Goal: Task Accomplishment & Management: Manage account settings

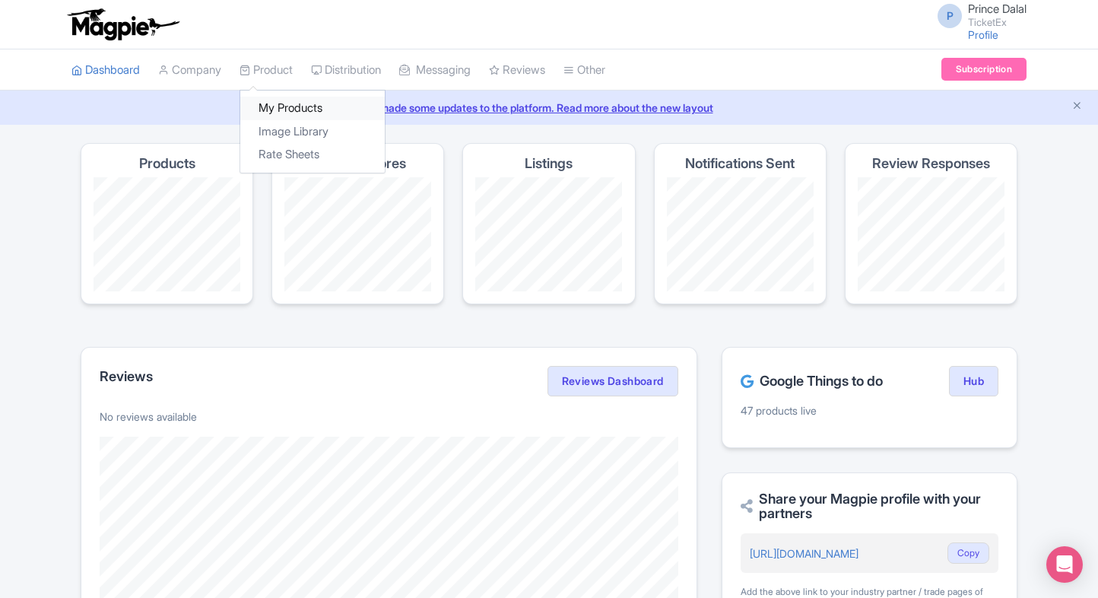
click at [269, 106] on link "My Products" at bounding box center [312, 109] width 145 height 24
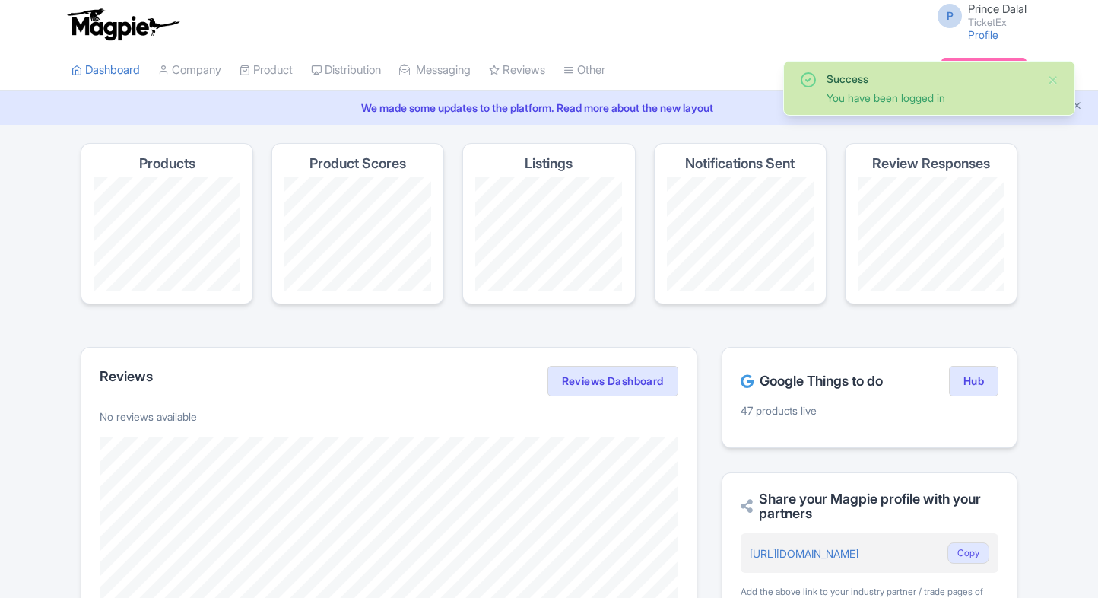
click at [0, 0] on link "My Products" at bounding box center [0, 0] width 0 height 0
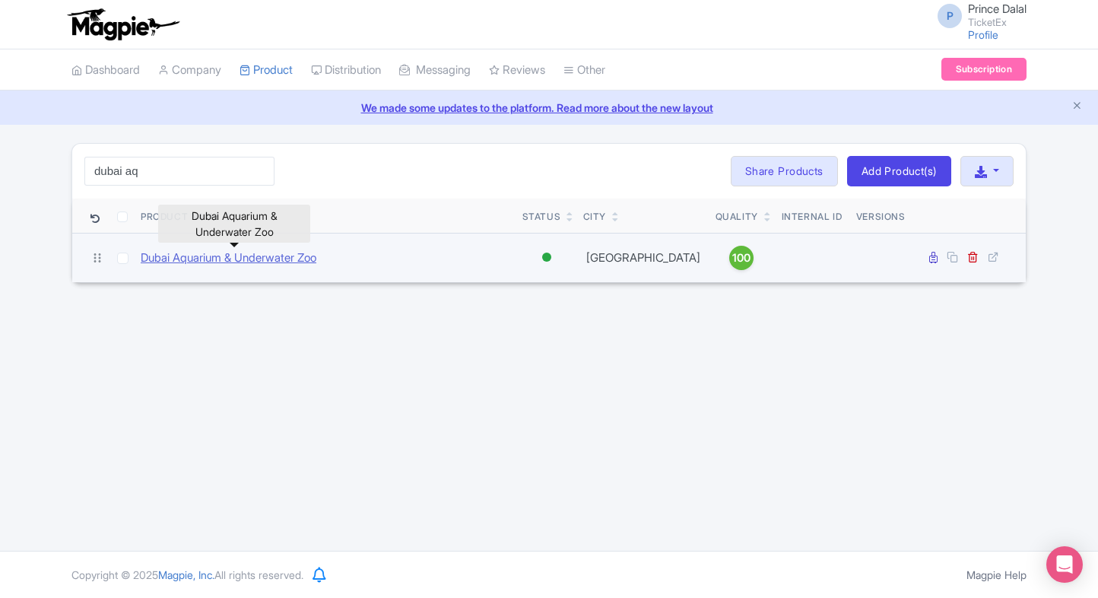
type input "dubai aq"
click at [195, 259] on link "Dubai Aquarium & Underwater Zoo" at bounding box center [229, 257] width 176 height 17
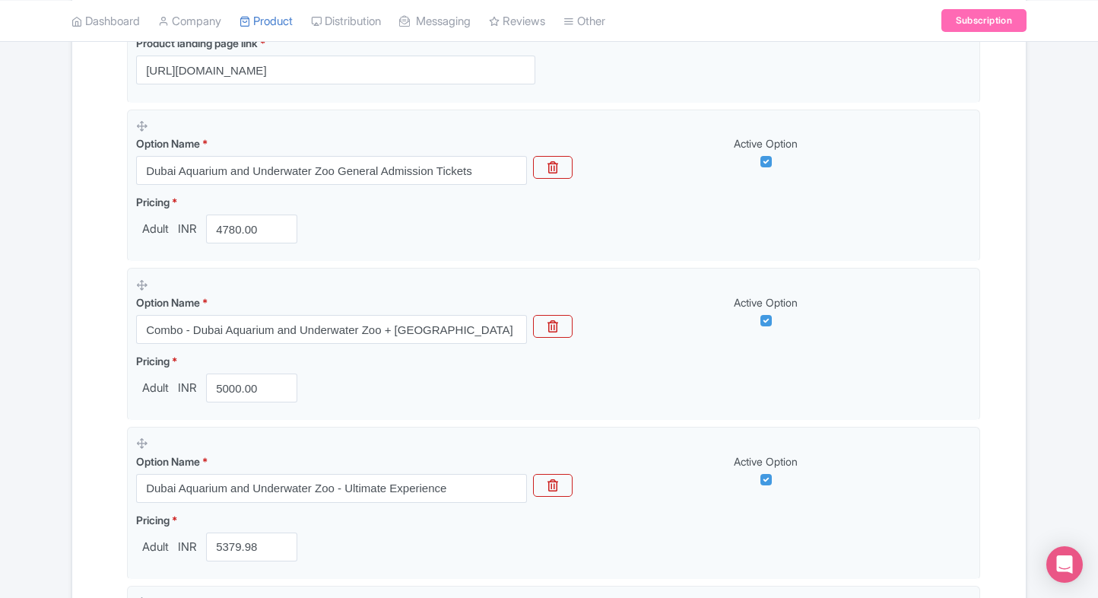
scroll to position [403, 0]
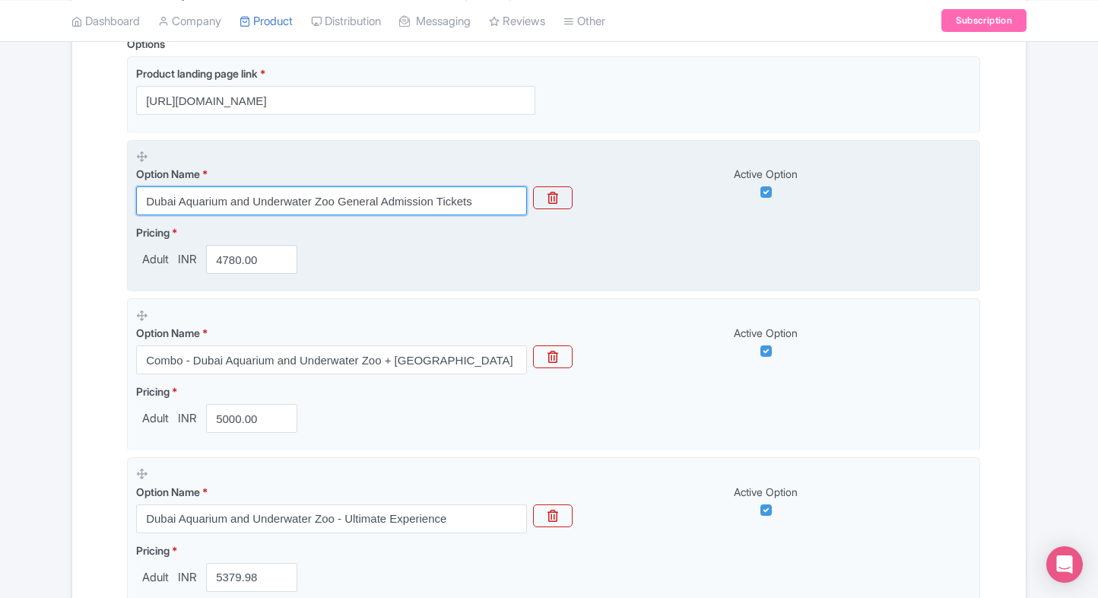
click at [353, 202] on input "Dubai Aquarium and Underwater Zoo General Admission Tickets" at bounding box center [331, 200] width 391 height 29
paste input "Creek Park Entry"
type input "[GEOGRAPHIC_DATA] Entry Tickets"
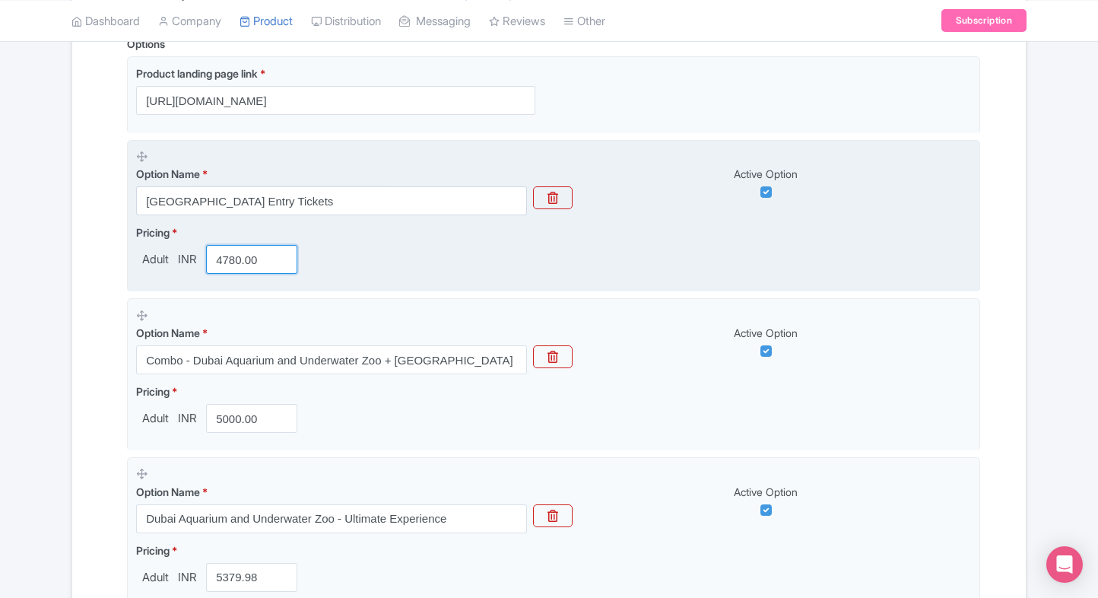
click at [210, 266] on input "4780.00" at bounding box center [251, 259] width 91 height 29
type input "170"
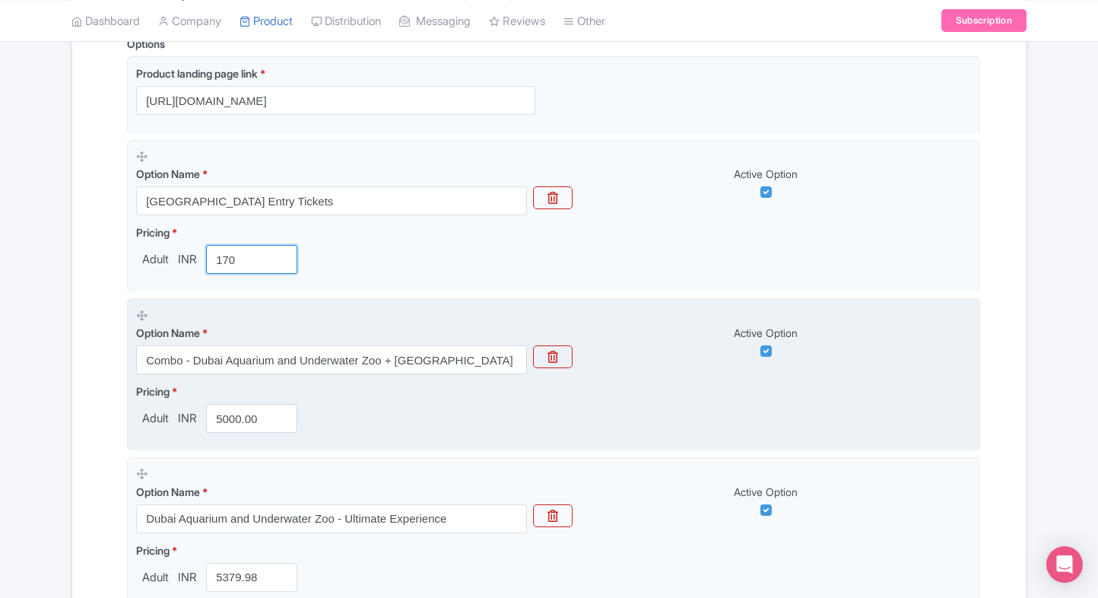
scroll to position [467, 0]
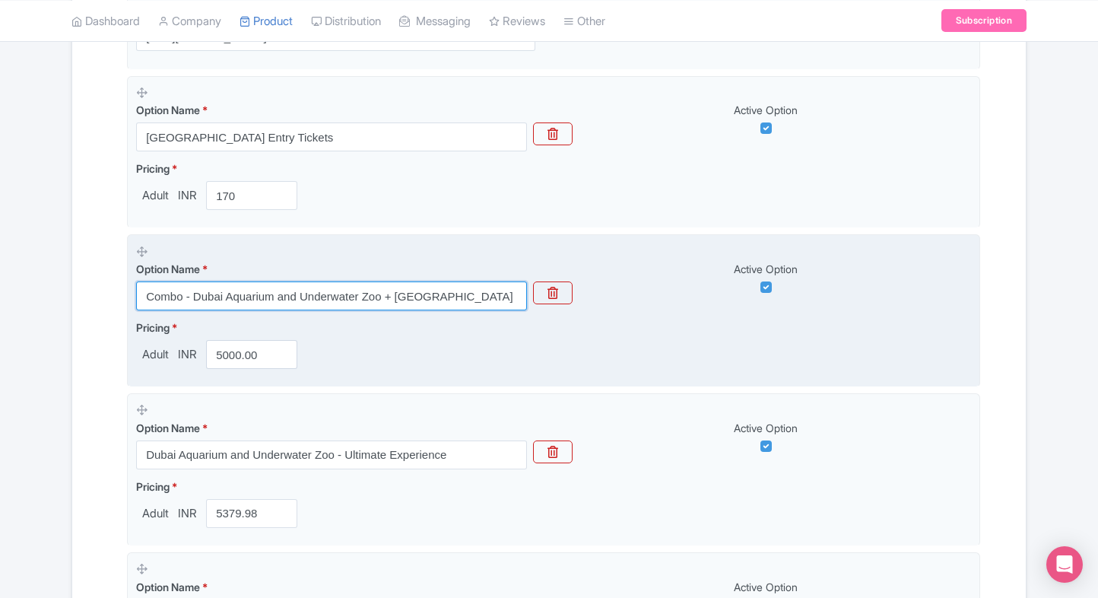
click at [306, 301] on input "Combo - Dubai Aquarium and Underwater Zoo + [GEOGRAPHIC_DATA]" at bounding box center [331, 295] width 391 height 29
paste input "Dubai Aquarium and Underwater Zoo General Admission Tickets - Regular Pass"
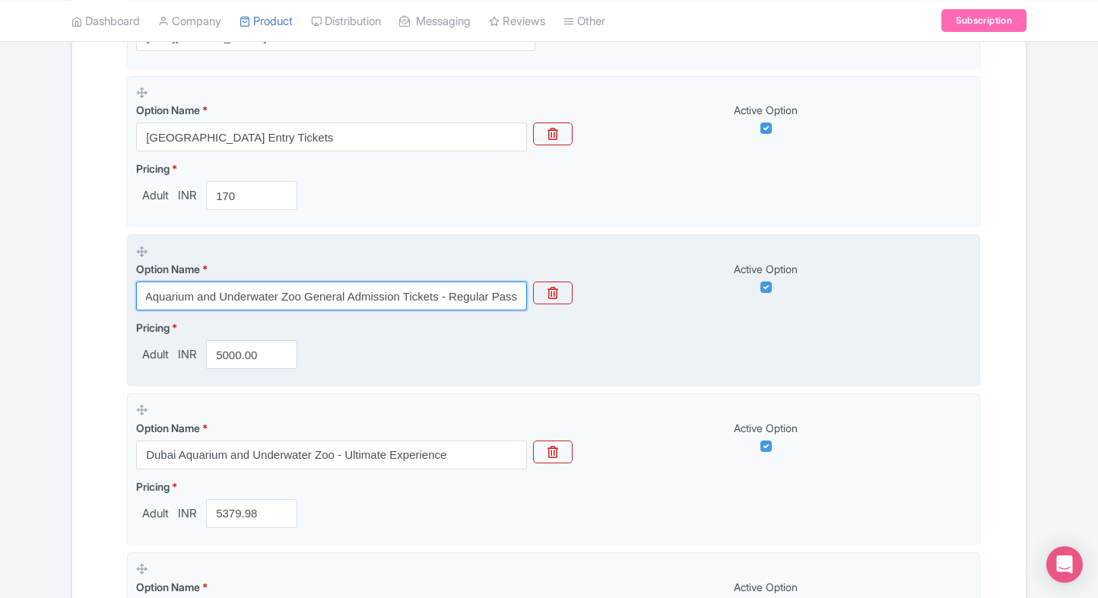
type input "Dubai Aquarium and Underwater Zoo General Admission Tickets - Regular Pass"
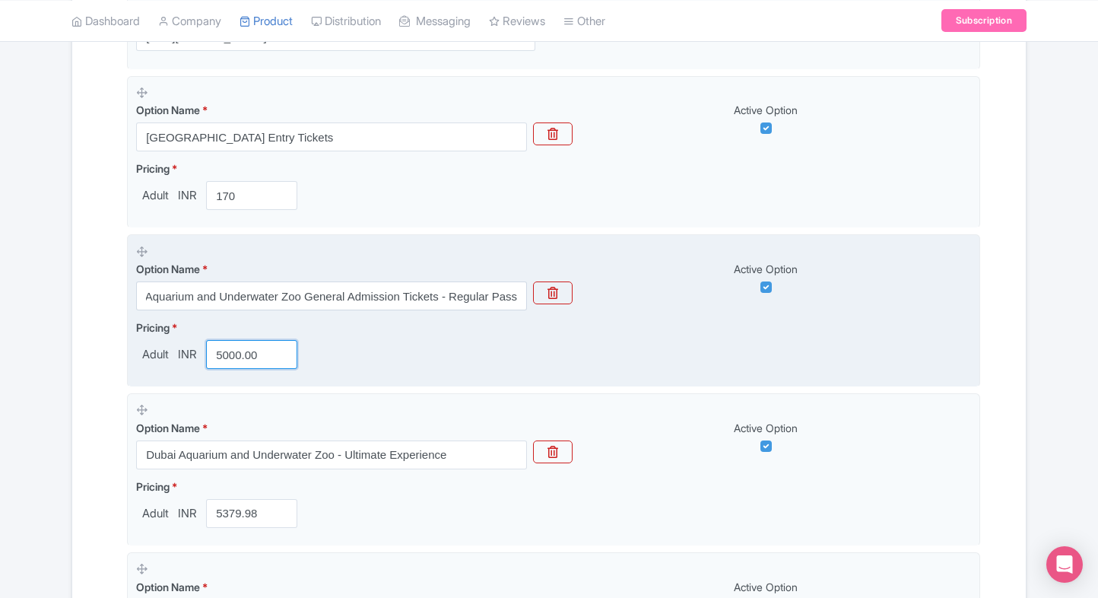
scroll to position [0, 0]
click at [221, 357] on input "5000.00" at bounding box center [251, 354] width 91 height 29
type input "4780"
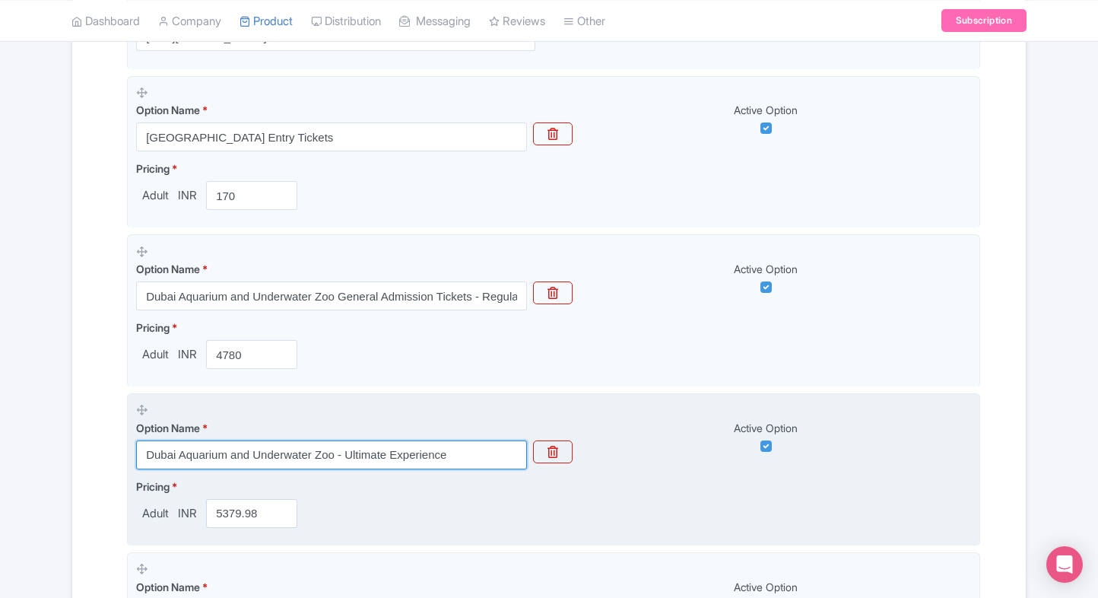
click at [260, 455] on input "Dubai Aquarium and Underwater Zoo - Ultimate Experience" at bounding box center [331, 454] width 391 height 29
paste input "Combo - Dubai Aquarium and Underwater Zoo + [GEOGRAPHIC_DATA]"
type input "Combo - Dubai Aquarium and Underwater Zoo + [GEOGRAPHIC_DATA]"
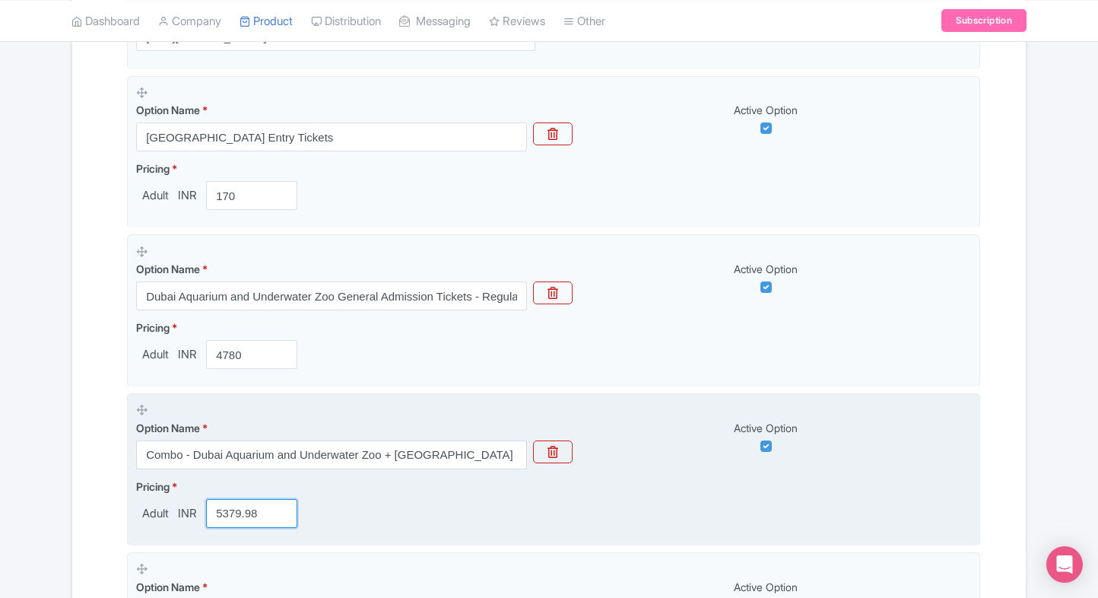
click at [227, 507] on input "5379.98" at bounding box center [251, 513] width 91 height 29
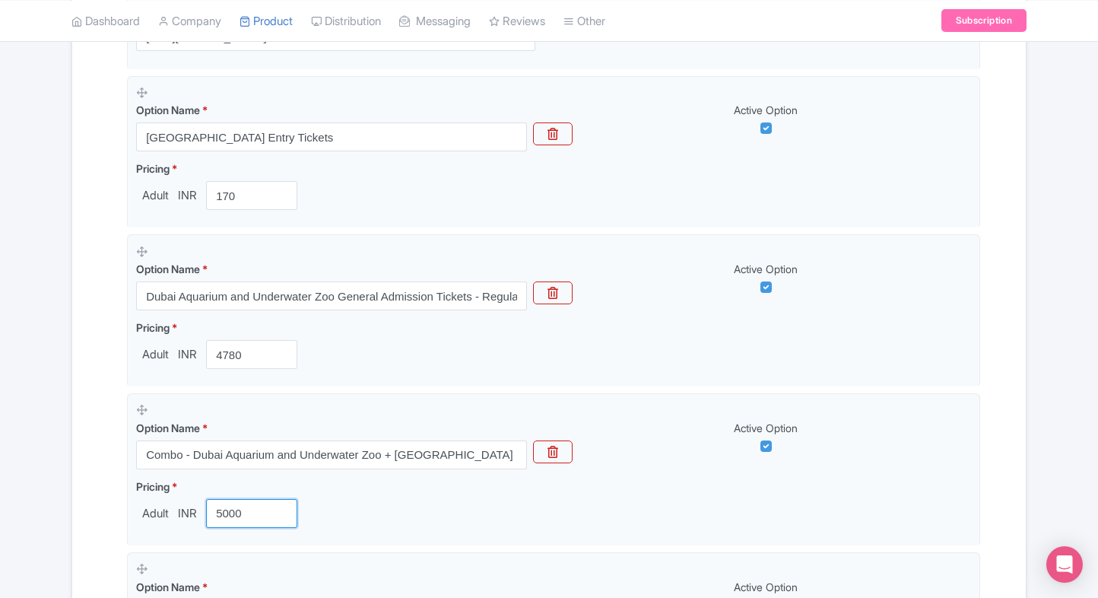
type input "5000"
click at [76, 491] on div "Name & Price Locations Description & Reviews Images & Categories Complete Dubai…" at bounding box center [549, 324] width 954 height 1034
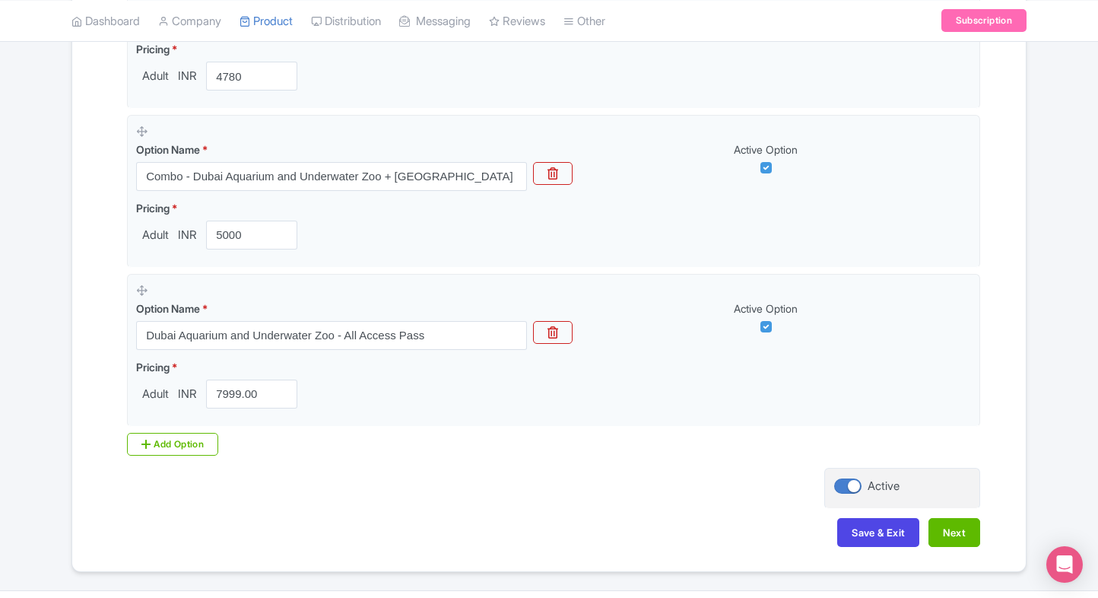
scroll to position [774, 0]
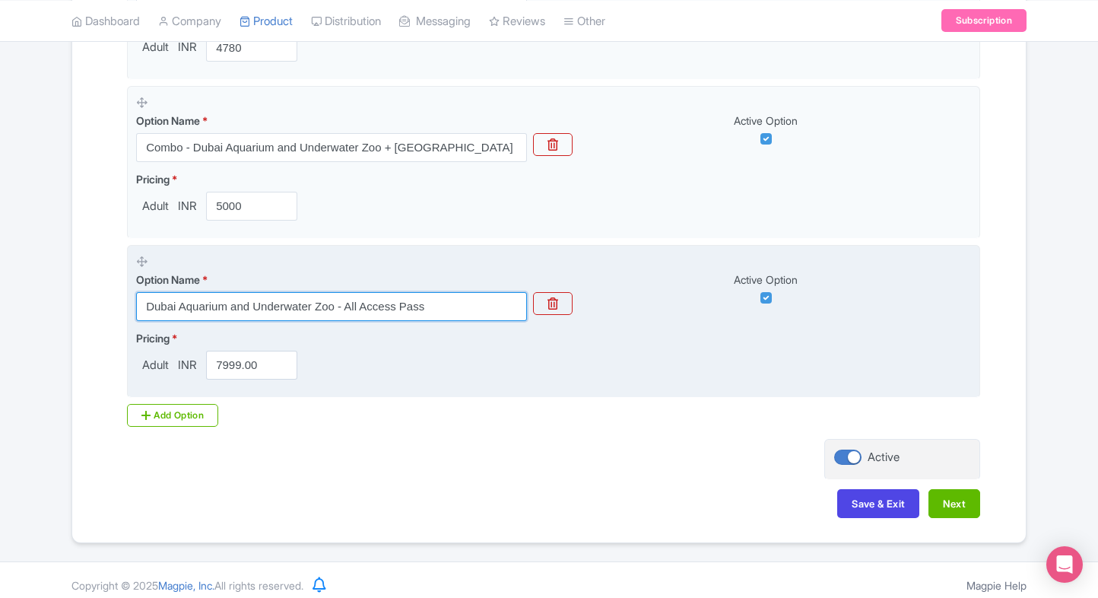
click at [274, 292] on input "Dubai Aquarium and Underwater Zoo - All Access Pass" at bounding box center [331, 306] width 391 height 29
paste input "Ultimate Experience"
type input "Dubai Aquarium and Underwater Zoo - Ultimate Experience"
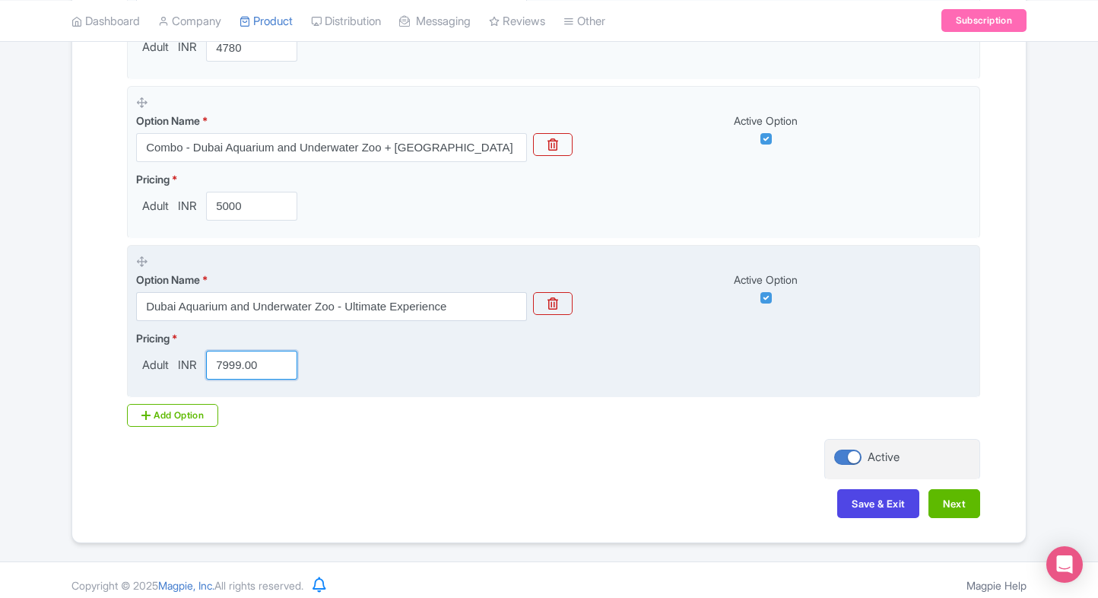
click at [253, 375] on input "7999.00" at bounding box center [251, 365] width 91 height 29
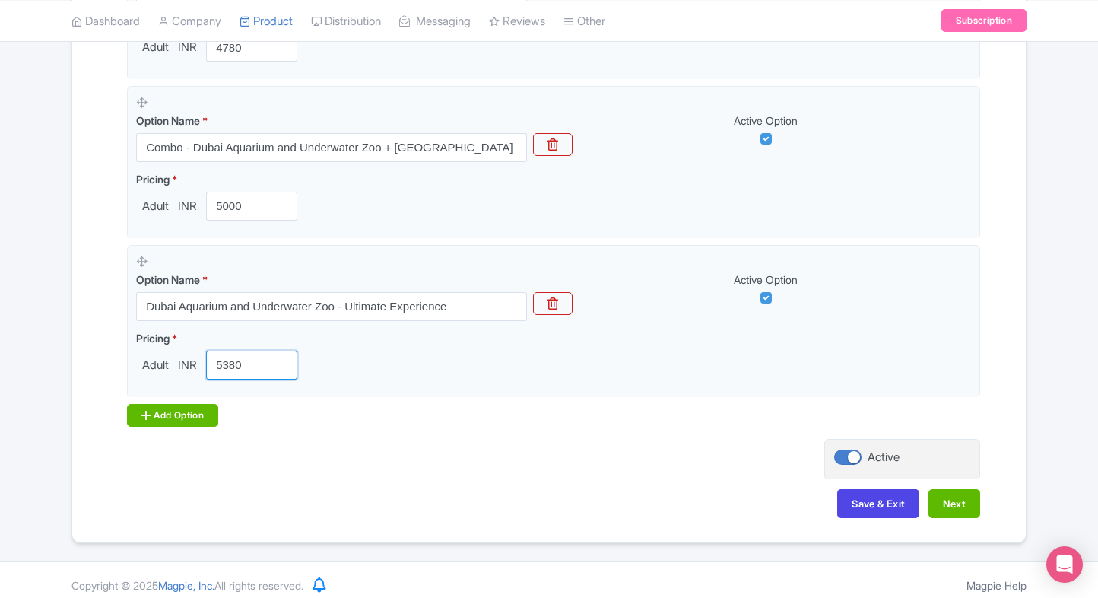
type input "5380"
click at [152, 411] on div "Add Option" at bounding box center [172, 415] width 91 height 23
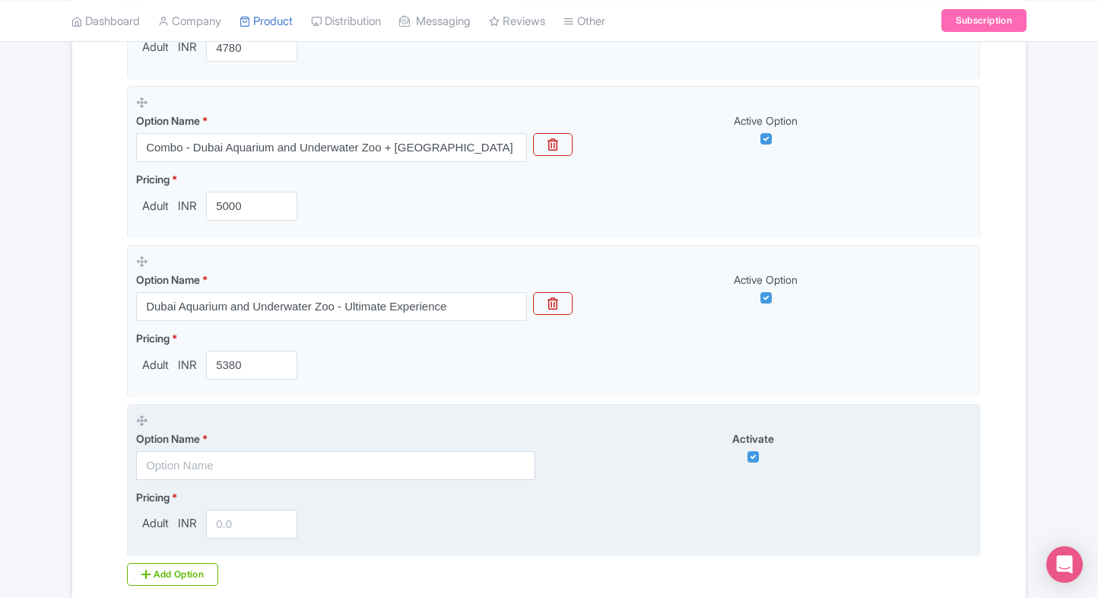
click at [175, 459] on input "text" at bounding box center [335, 465] width 399 height 29
paste input "Dubai Aquarium and Underwater Zoo - All Access Pass"
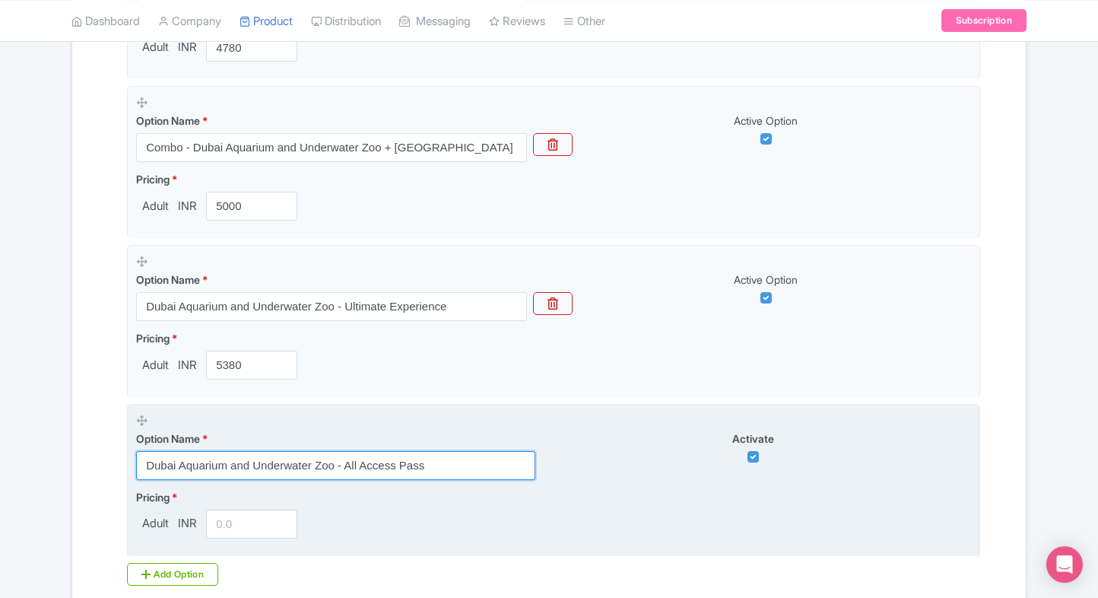
type input "Dubai Aquarium and Underwater Zoo - All Access Pass"
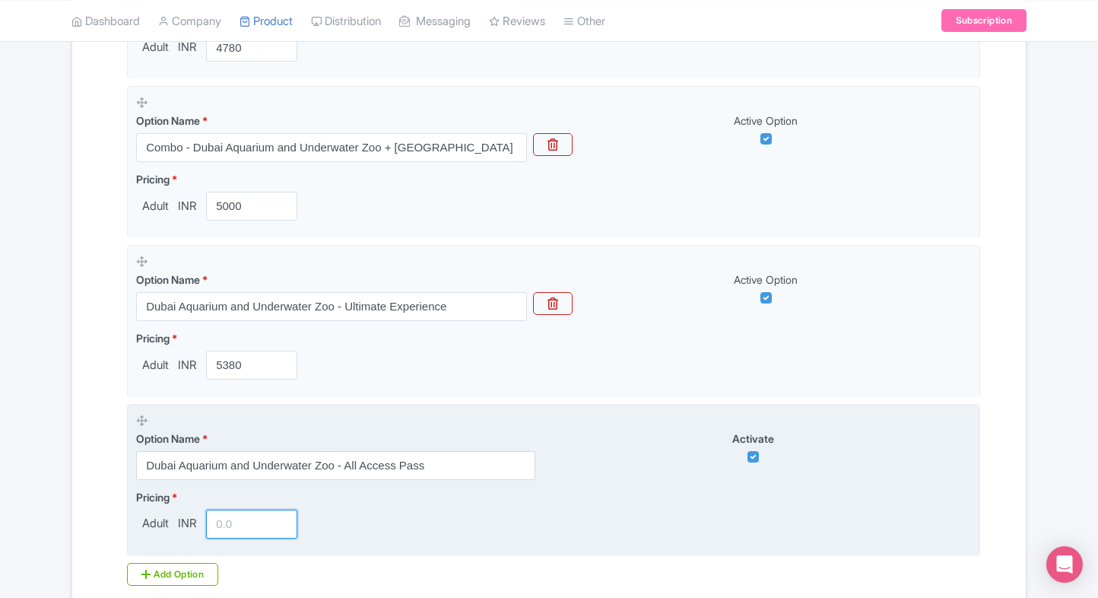
click at [237, 517] on input "number" at bounding box center [251, 524] width 91 height 29
type input "7999"
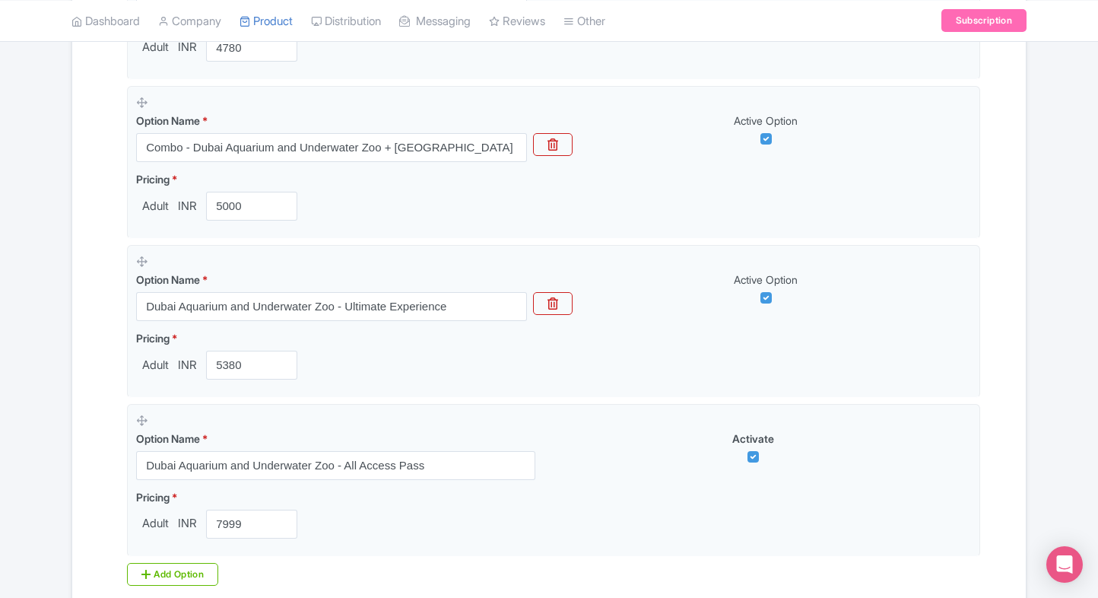
click at [62, 509] on div "← Back to Products Dubai Aquarium & Underwater Zoo ID# WNBHGD Content Distribut…" at bounding box center [549, 35] width 974 height 1333
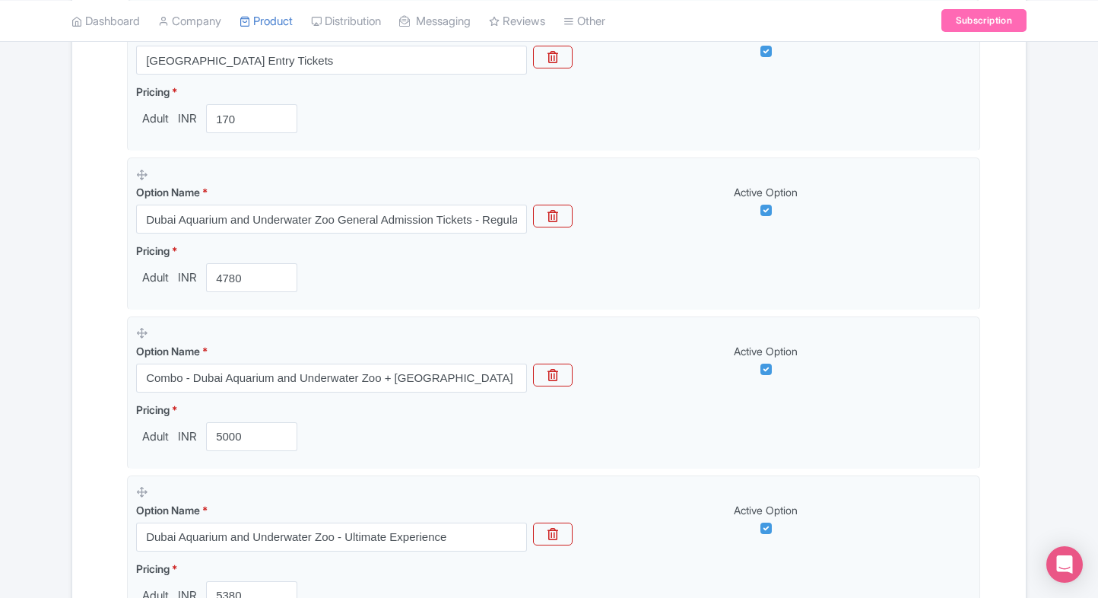
scroll to position [857, 0]
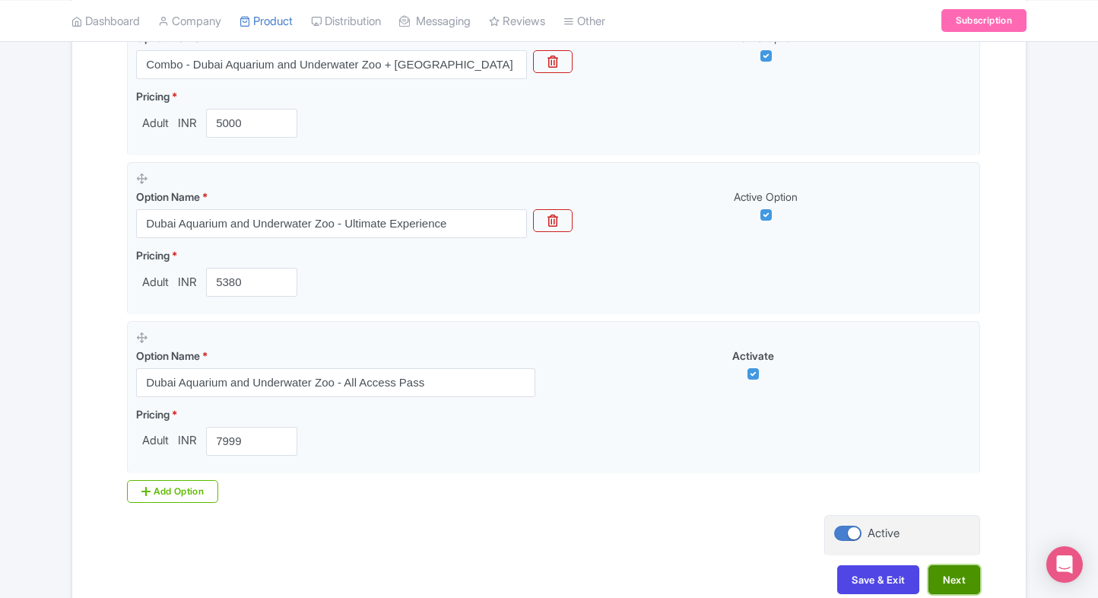
click at [964, 574] on button "Next" at bounding box center [955, 579] width 52 height 29
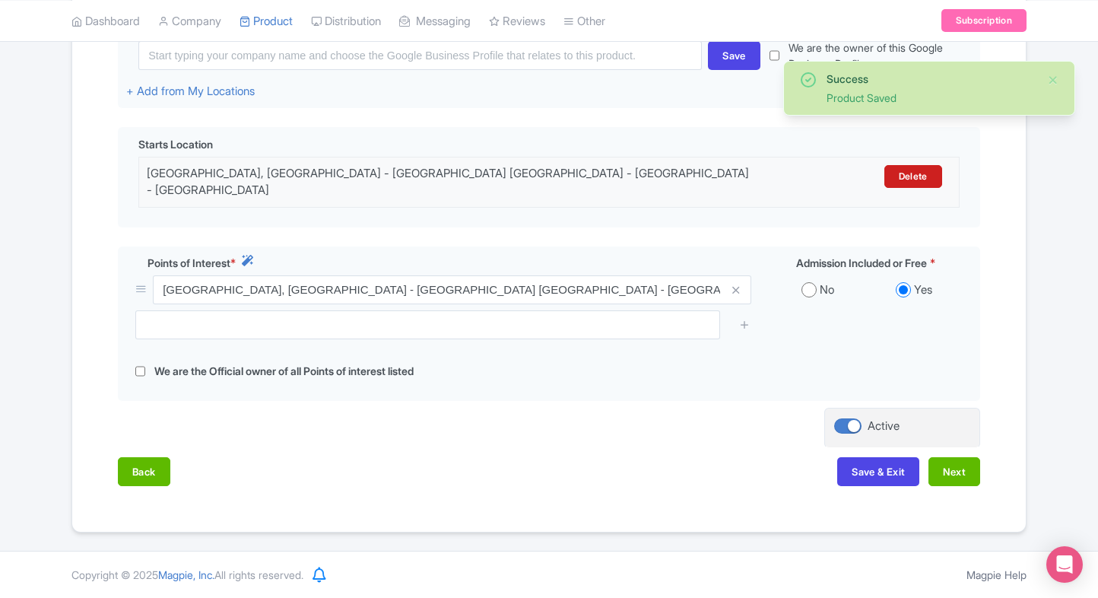
scroll to position [392, 0]
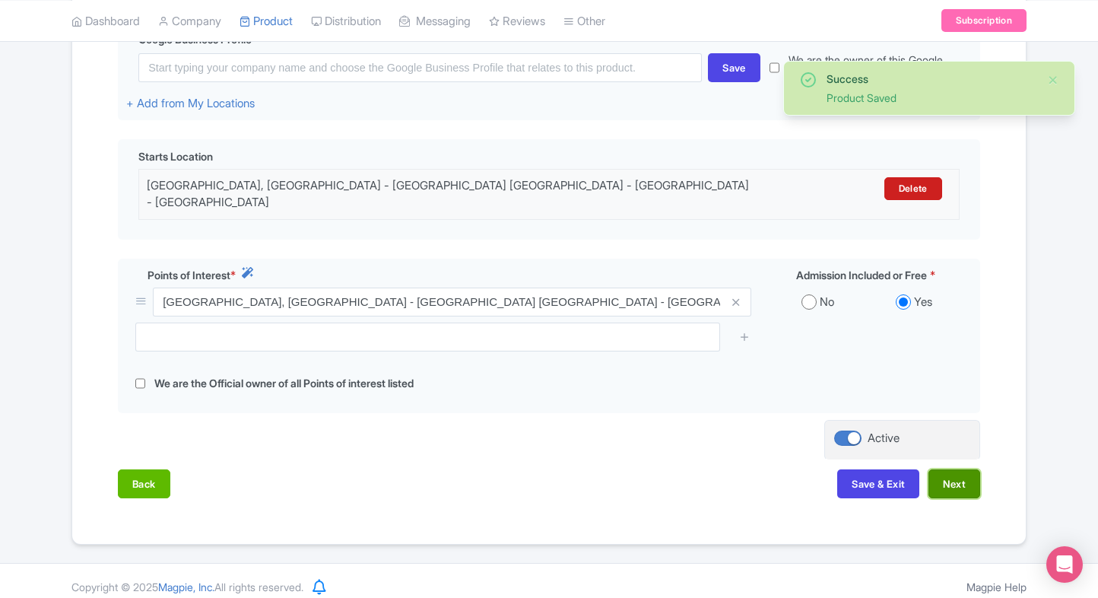
click at [965, 480] on button "Next" at bounding box center [955, 483] width 52 height 29
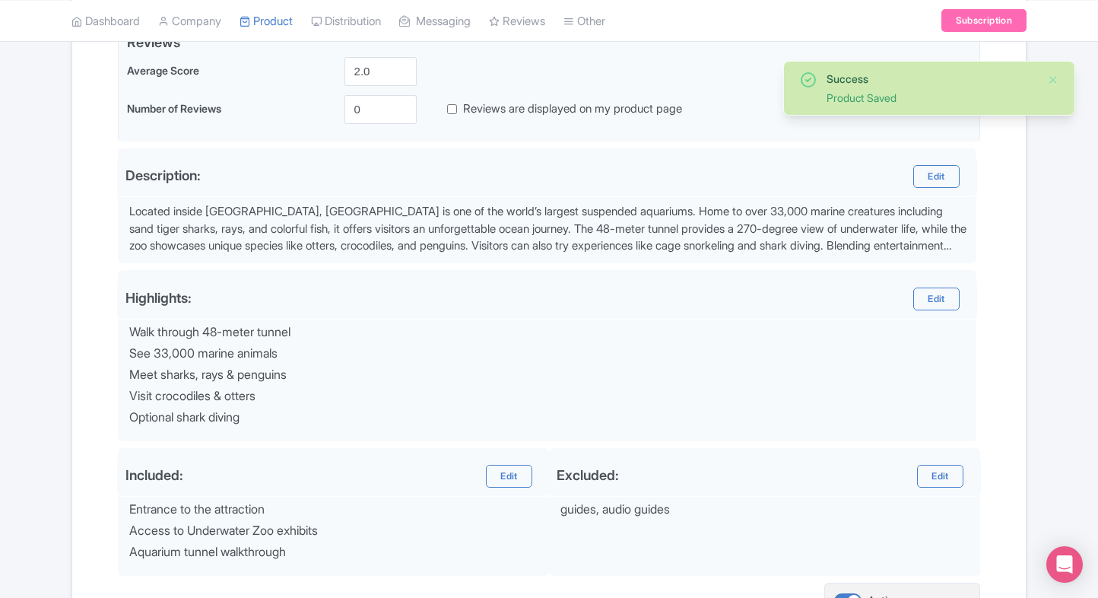
scroll to position [542, 0]
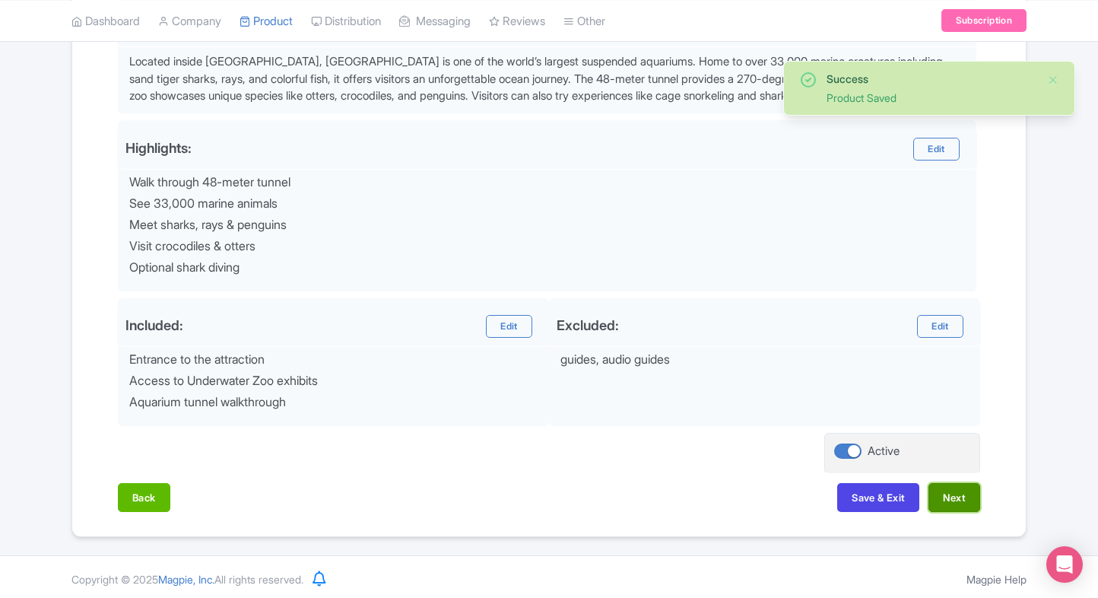
click at [955, 500] on button "Next" at bounding box center [955, 497] width 52 height 29
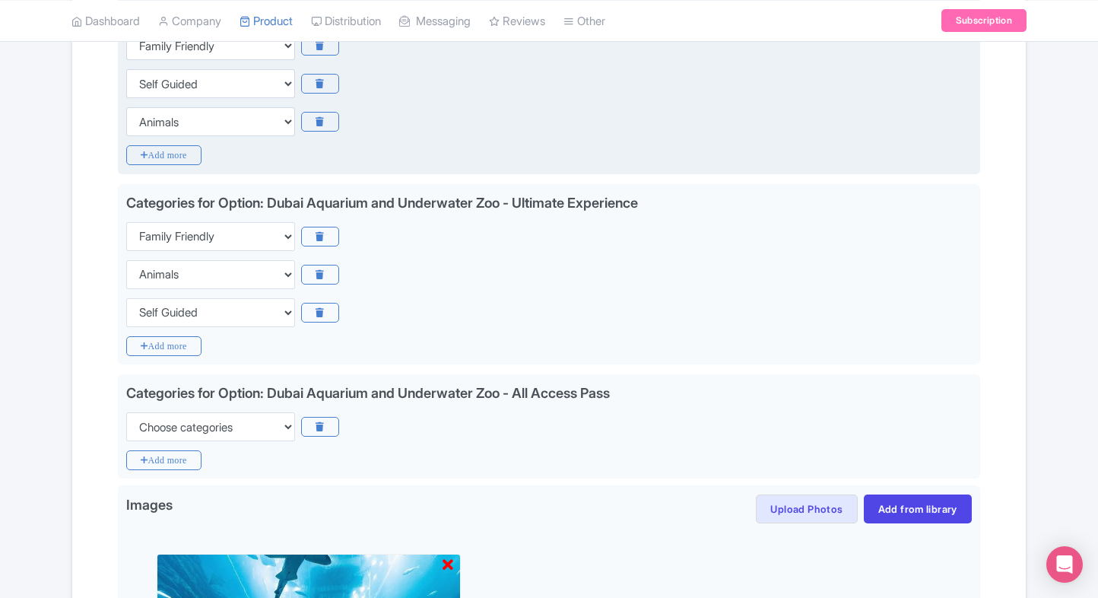
scroll to position [768, 0]
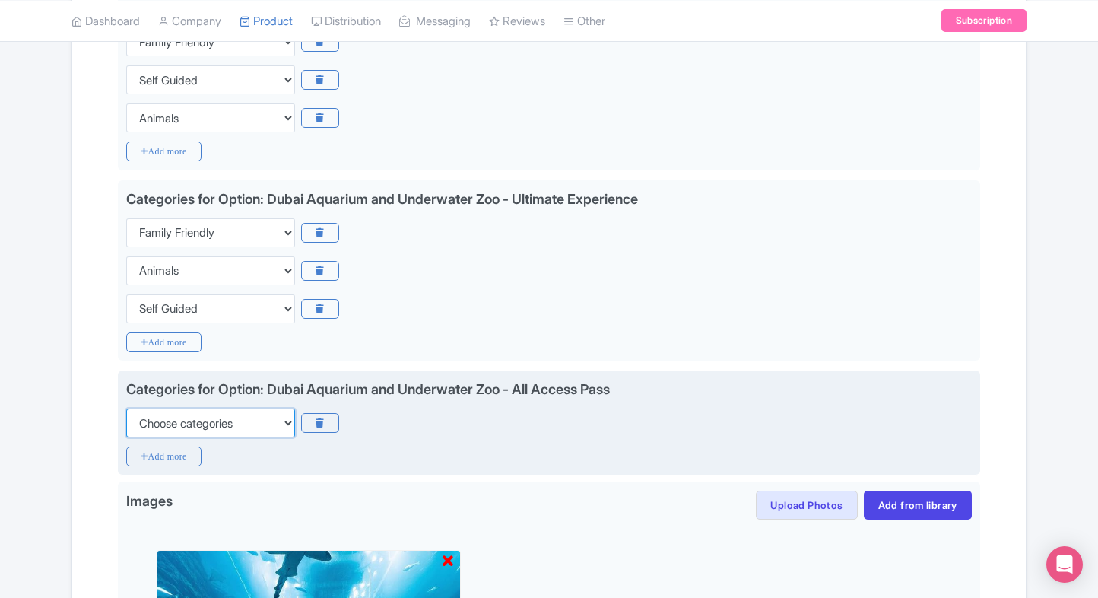
click at [189, 427] on select "Choose categories Adults Only Animals Audio Guide Beaches Bike Tours Boat Tours…" at bounding box center [210, 422] width 169 height 29
select select "family-friendly"
click at [126, 408] on select "Choose categories Adults Only Animals Audio Guide Beaches Bike Tours Boat Tours…" at bounding box center [210, 422] width 169 height 29
click at [164, 455] on icon "Add more" at bounding box center [163, 456] width 75 height 20
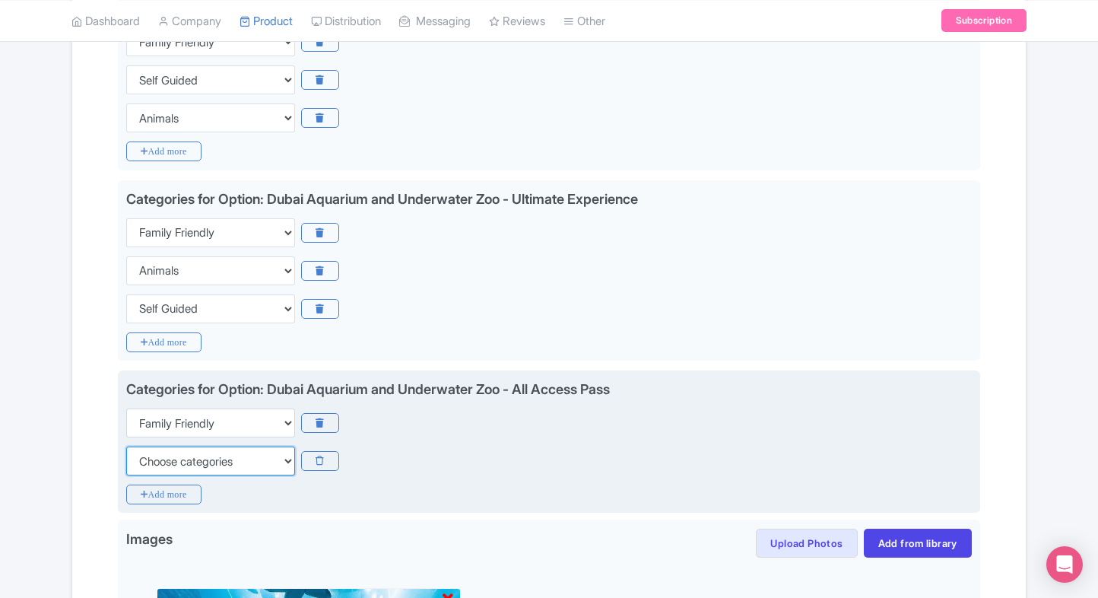
click at [164, 455] on select "Choose categories Adults Only Animals Audio Guide Beaches Bike Tours Boat Tours…" at bounding box center [210, 460] width 169 height 29
select select "self-guided"
click at [126, 446] on select "Choose categories Adults Only Animals Audio Guide Beaches Bike Tours Boat Tours…" at bounding box center [210, 460] width 169 height 29
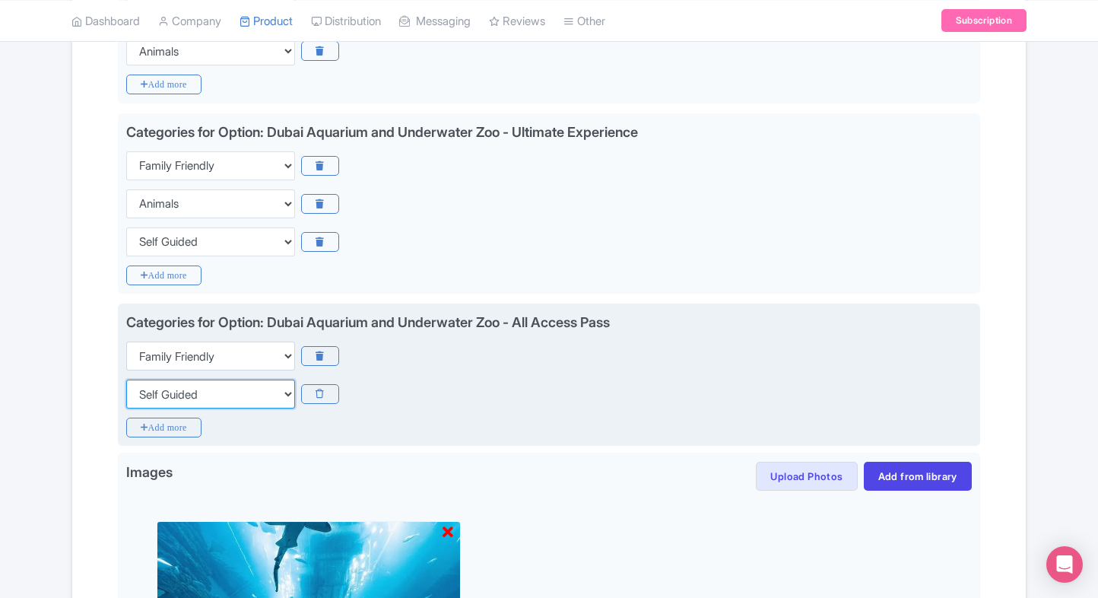
scroll to position [840, 0]
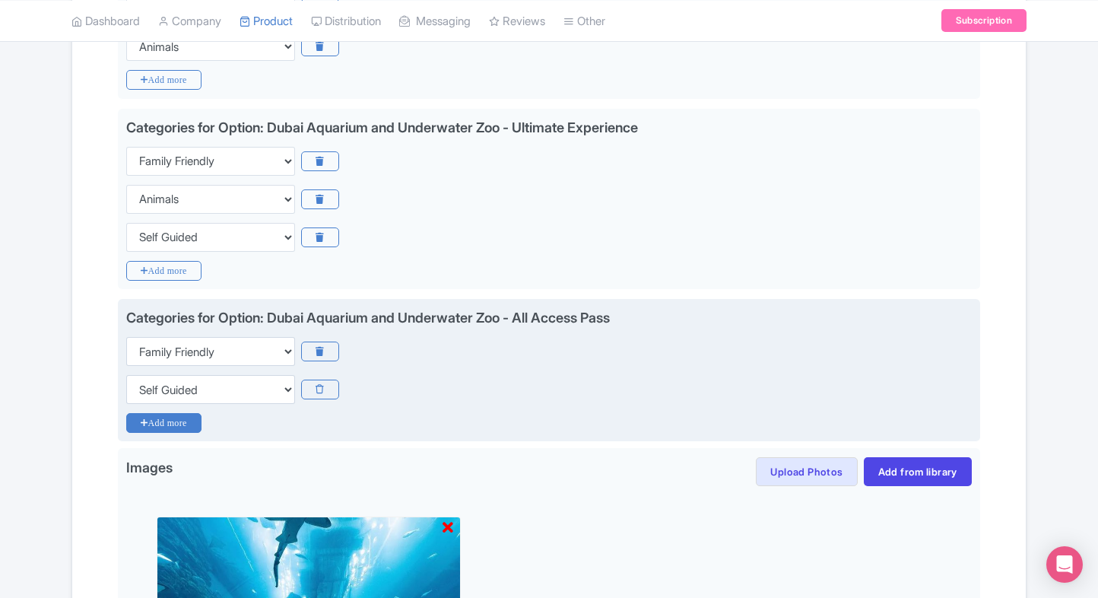
click at [161, 415] on icon "Add more" at bounding box center [163, 423] width 75 height 20
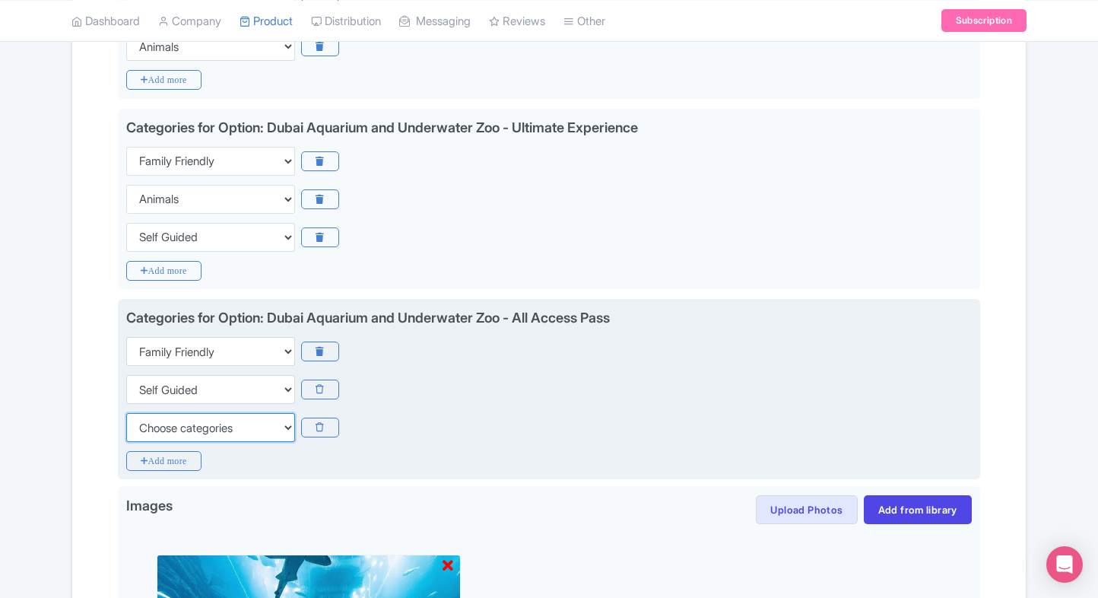
click at [161, 415] on select "Choose categories Adults Only Animals Audio Guide Beaches Bike Tours Boat Tours…" at bounding box center [210, 427] width 169 height 29
select select "animals"
click at [126, 413] on select "Choose categories Adults Only Animals Audio Guide Beaches Bike Tours Boat Tours…" at bounding box center [210, 427] width 169 height 29
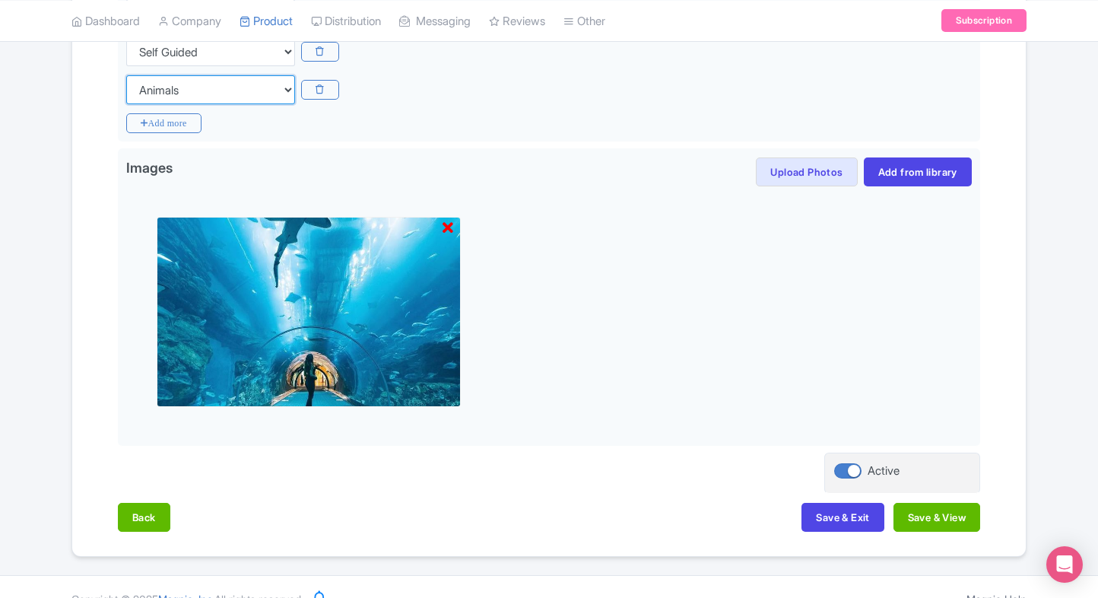
scroll to position [1196, 0]
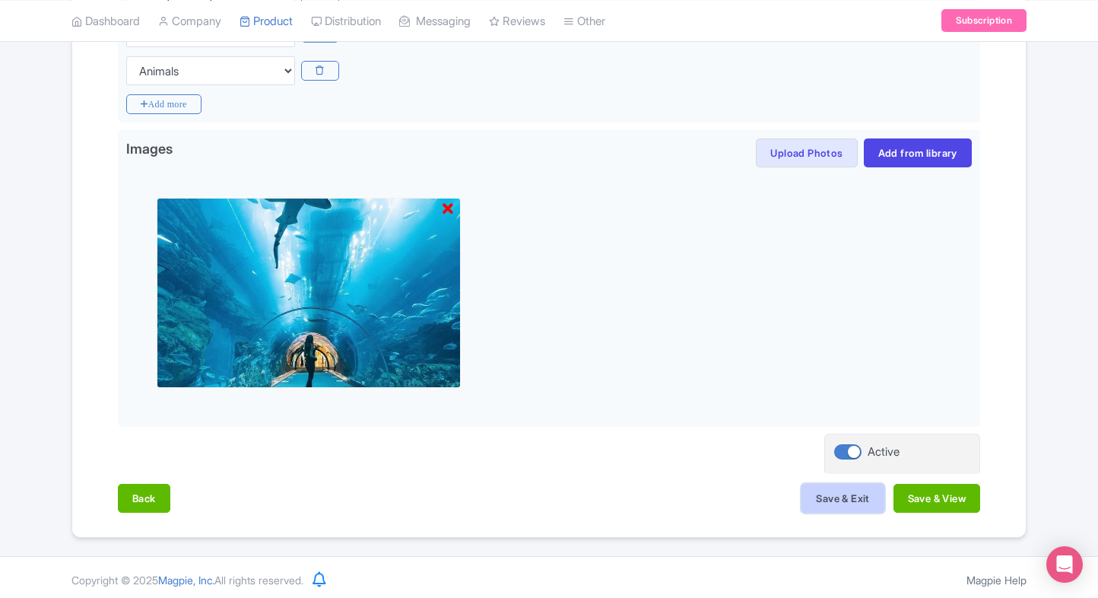
click at [802, 503] on button "Save & Exit" at bounding box center [843, 498] width 82 height 29
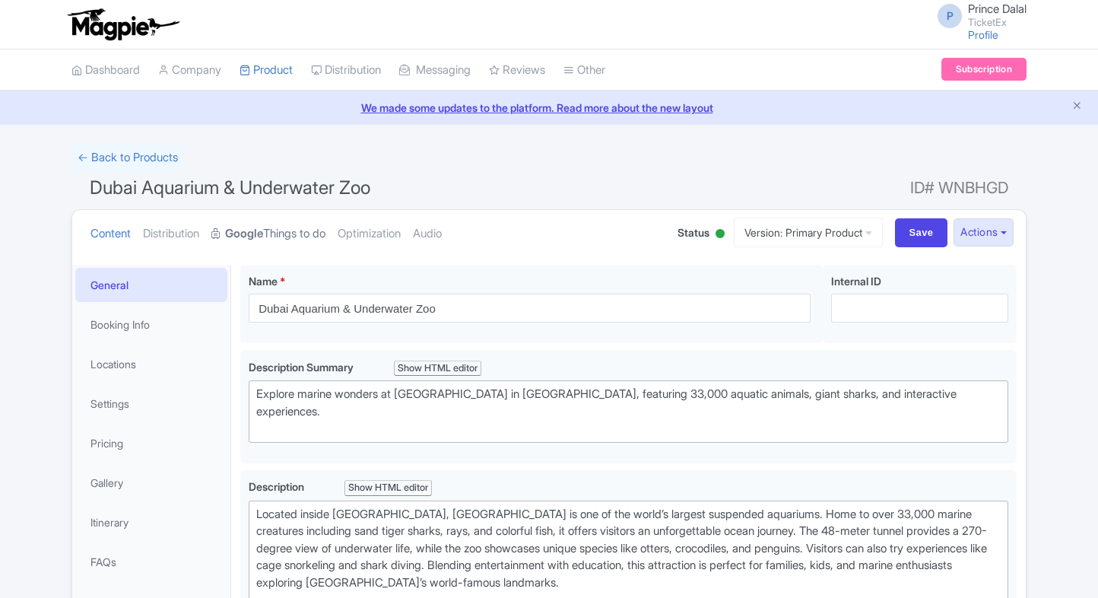
click at [298, 223] on link "Google Things to do" at bounding box center [268, 234] width 114 height 48
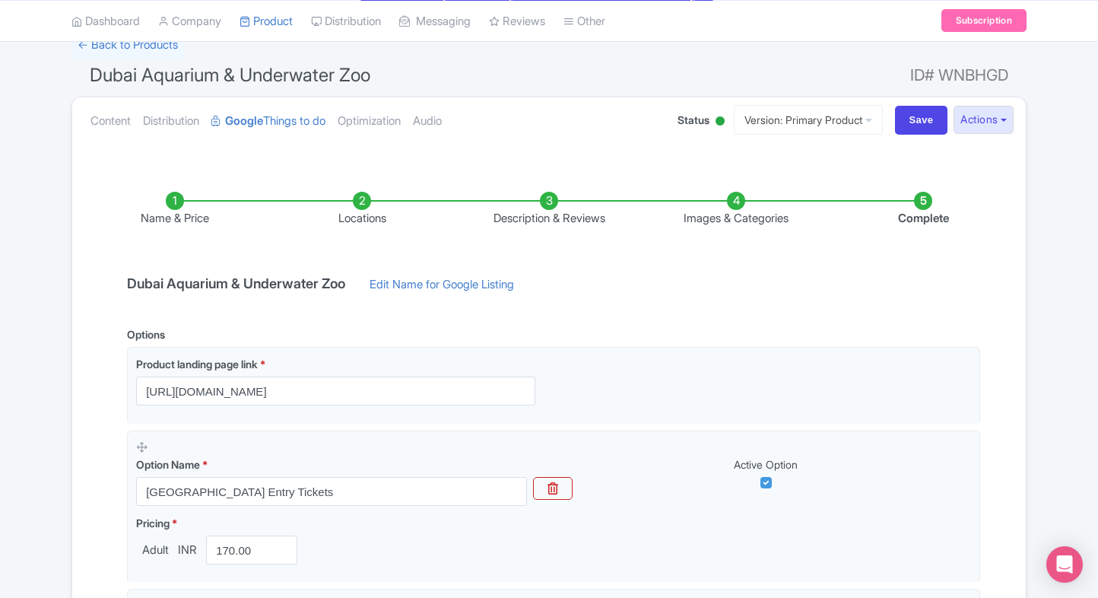
scroll to position [97, 0]
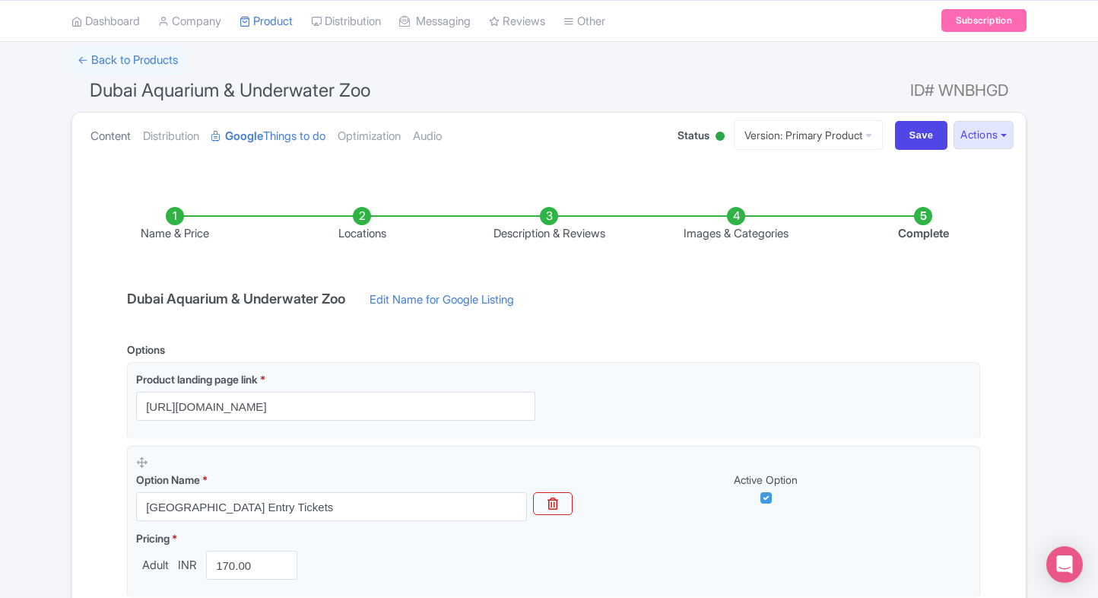
click at [120, 138] on link "Content" at bounding box center [111, 137] width 40 height 48
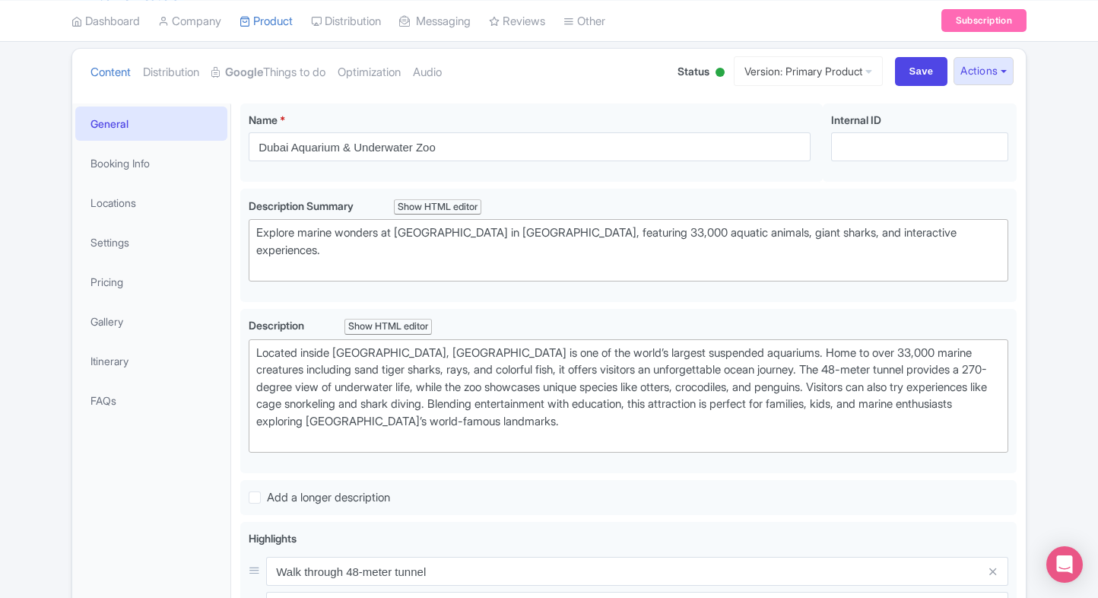
scroll to position [161, 0]
click at [100, 266] on link "Pricing" at bounding box center [151, 282] width 152 height 34
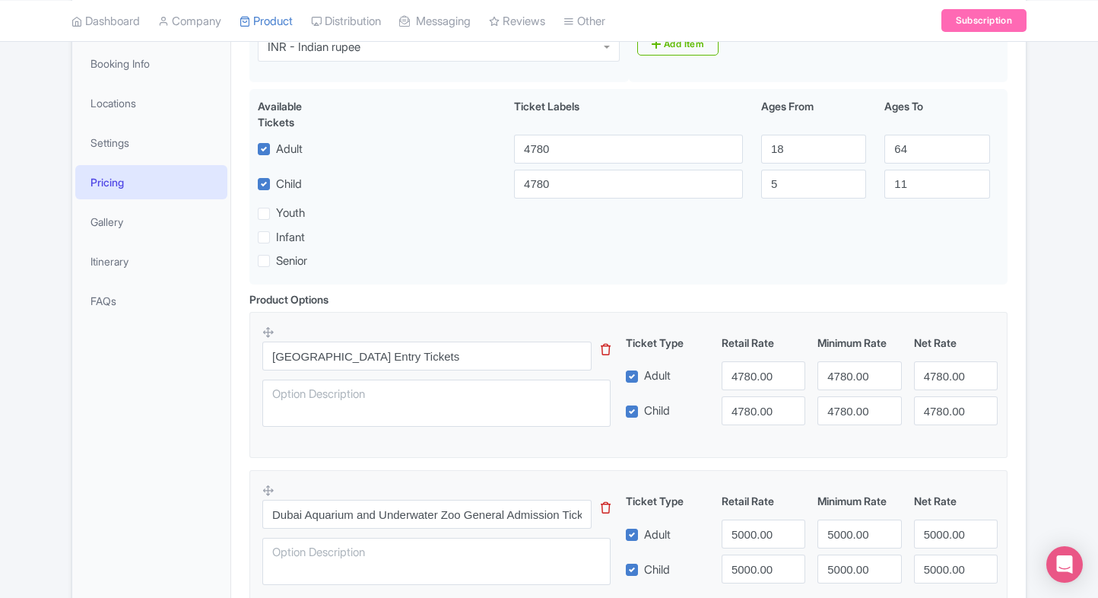
scroll to position [271, 0]
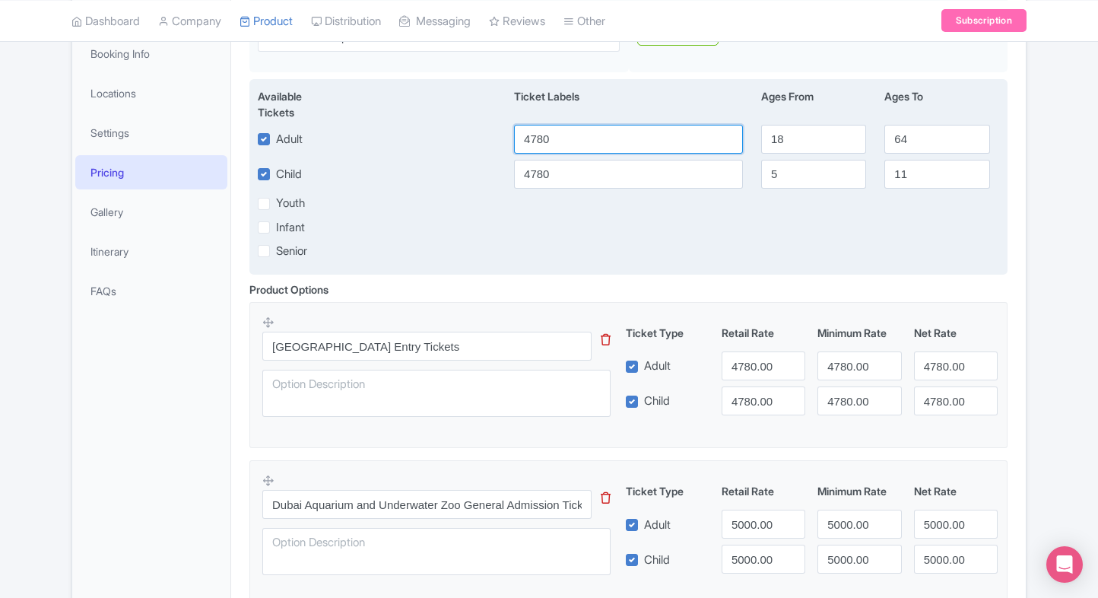
click at [564, 141] on input "4780" at bounding box center [628, 139] width 229 height 29
type input "170"
click at [539, 165] on input "4780" at bounding box center [628, 174] width 229 height 29
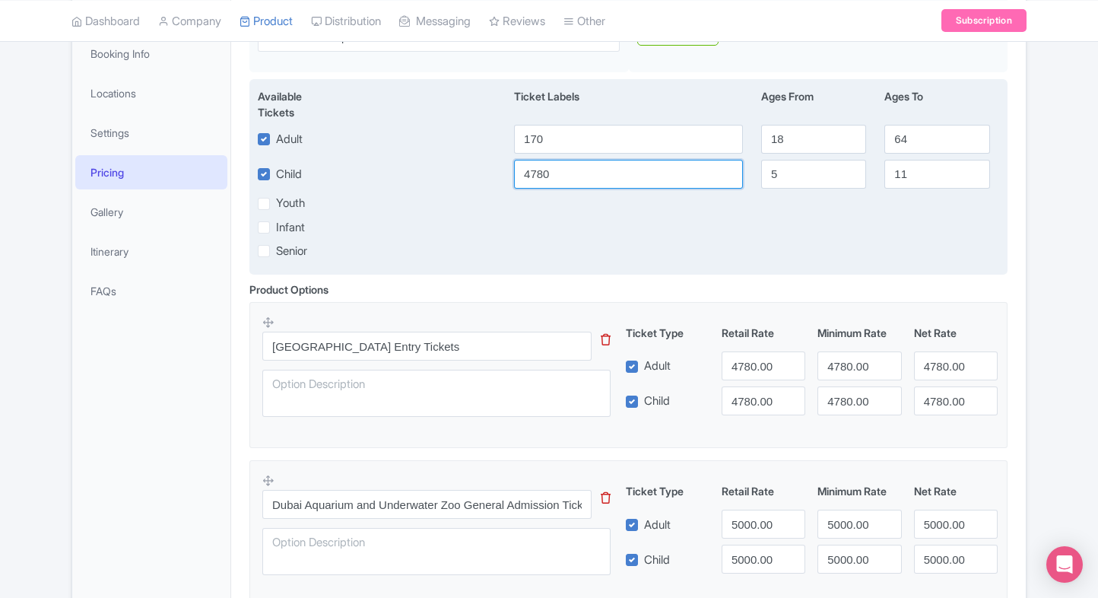
click at [539, 165] on input "4780" at bounding box center [628, 174] width 229 height 29
click at [584, 164] on input "170" at bounding box center [628, 174] width 229 height 29
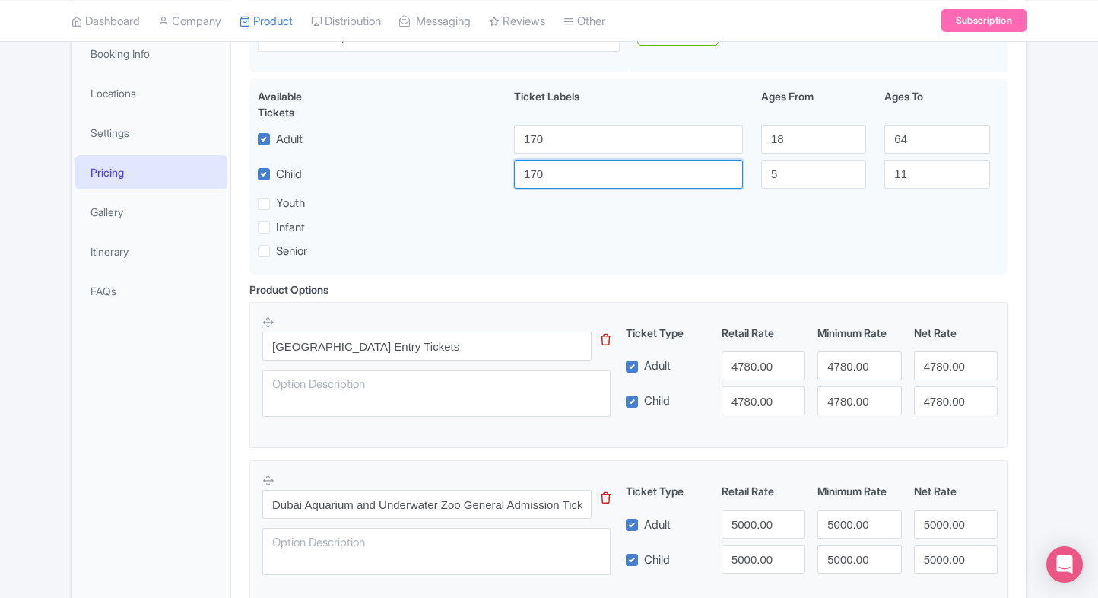
type input "170"
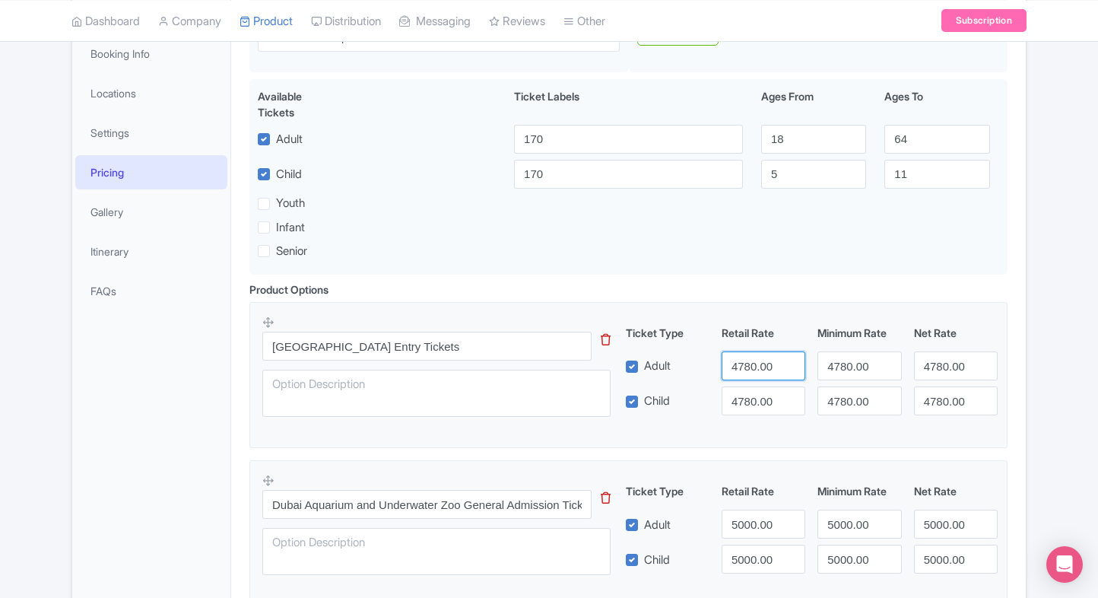
click at [741, 353] on input "4780.00" at bounding box center [764, 365] width 84 height 29
paste input "17"
click at [741, 353] on input "4780.00" at bounding box center [764, 365] width 84 height 29
click at [753, 380] on input "170" at bounding box center [764, 365] width 84 height 29
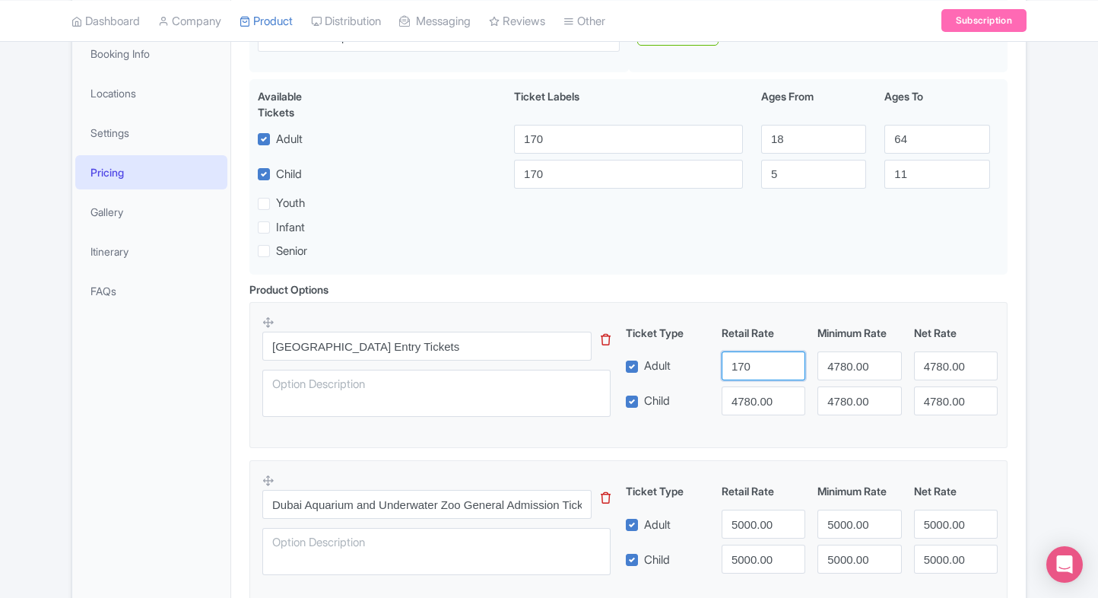
click at [753, 380] on input "170" at bounding box center [764, 365] width 84 height 29
type input "170"
click at [753, 399] on input "4780.00" at bounding box center [764, 400] width 84 height 29
paste input "17"
click at [753, 399] on input "170" at bounding box center [764, 400] width 84 height 29
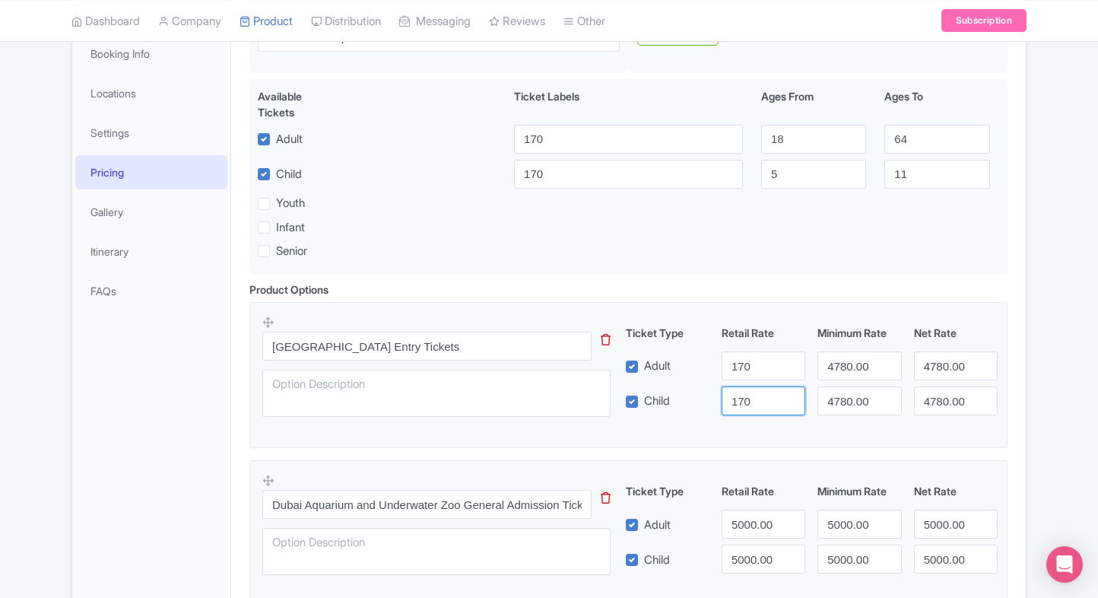
type input "170"
click at [856, 364] on input "4780.00" at bounding box center [860, 365] width 84 height 29
paste input "17"
click at [856, 364] on input "170" at bounding box center [860, 365] width 84 height 29
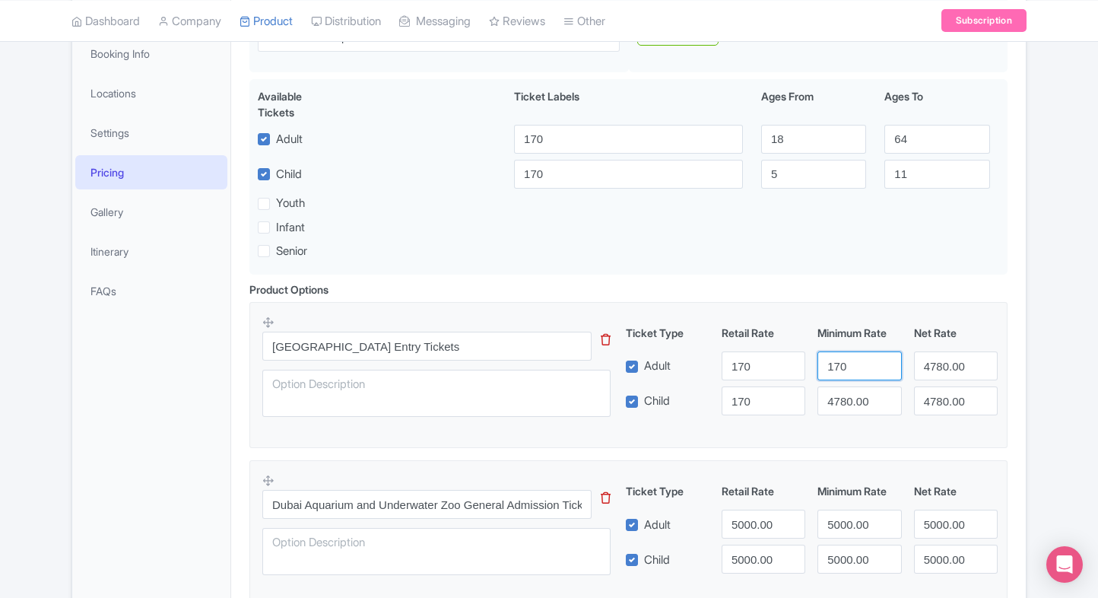
type input "170"
click at [862, 408] on input "4780.00" at bounding box center [860, 400] width 84 height 29
paste input "17"
click at [862, 408] on input "170" at bounding box center [860, 400] width 84 height 29
type input "170"
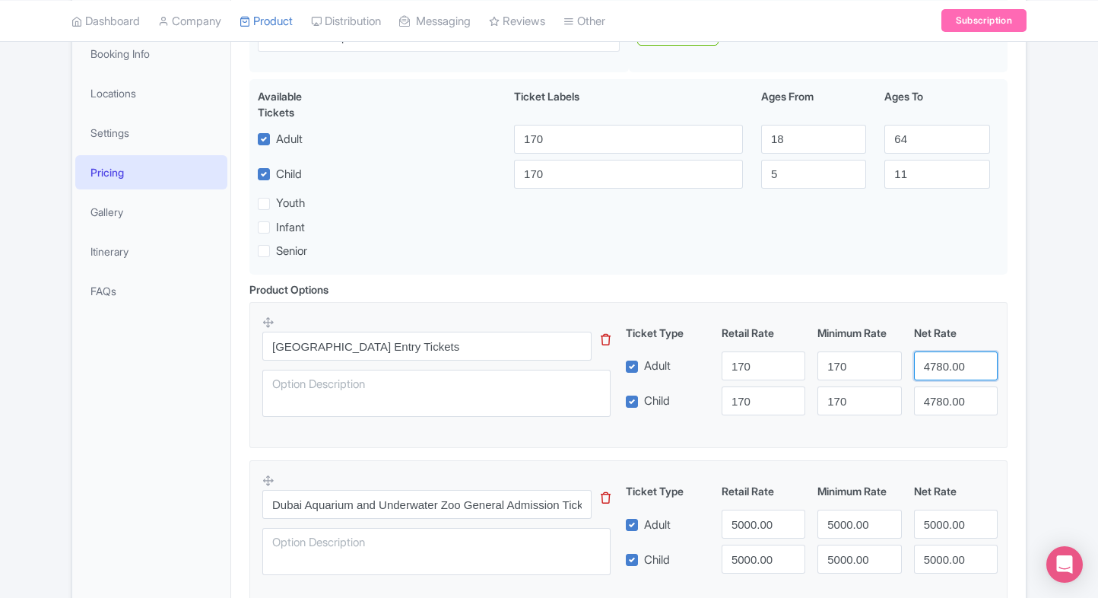
click at [942, 371] on input "4780.00" at bounding box center [956, 365] width 84 height 29
paste input "17"
click at [942, 371] on input "170" at bounding box center [956, 365] width 84 height 29
type input "170"
click at [946, 394] on input "4780.00" at bounding box center [956, 400] width 84 height 29
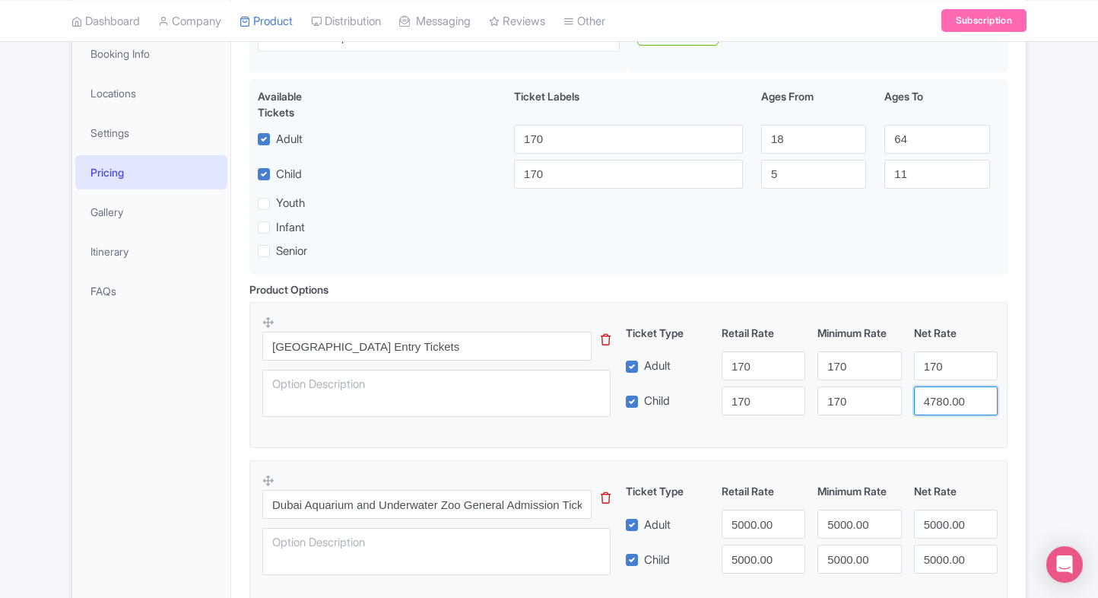
paste input "17"
click at [946, 394] on input "170" at bounding box center [956, 400] width 84 height 29
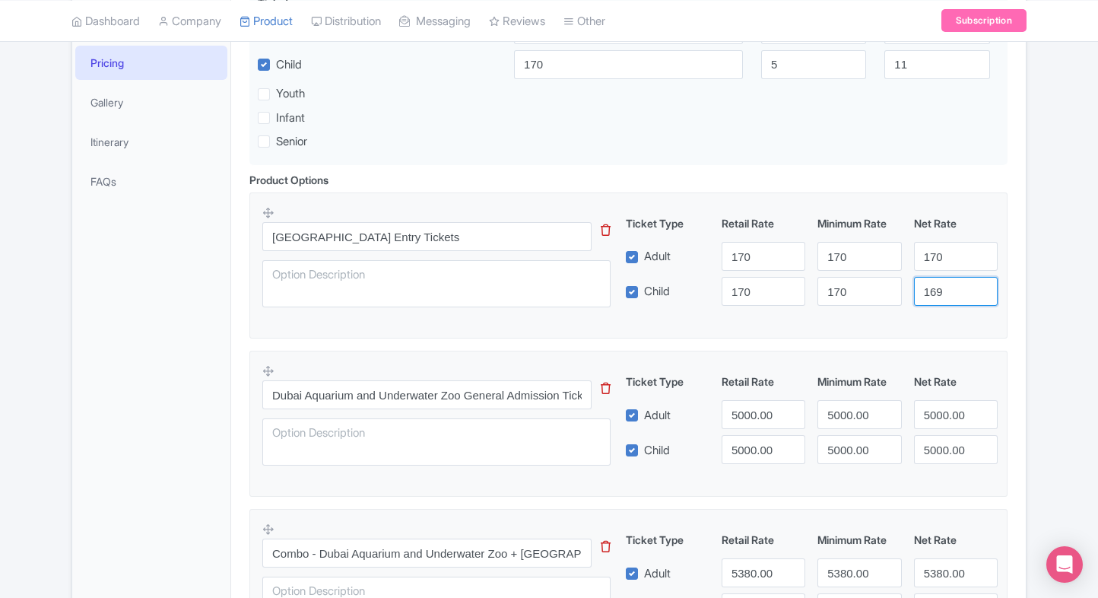
scroll to position [382, 0]
click at [948, 284] on input "169" at bounding box center [956, 289] width 84 height 29
paste input "170"
click at [948, 284] on input "169" at bounding box center [956, 289] width 84 height 29
paste input "number"
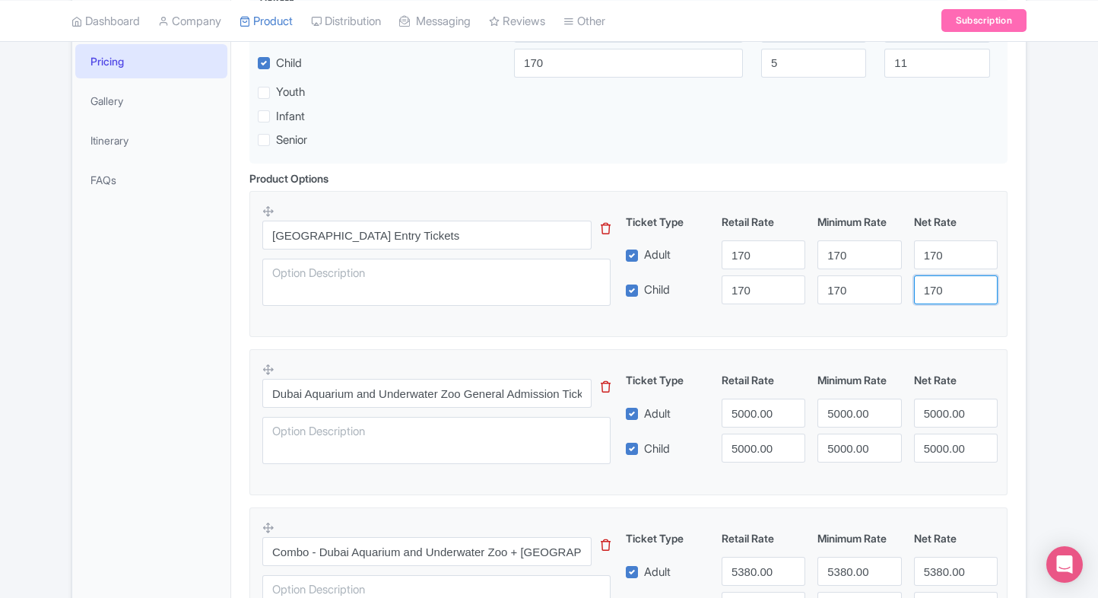
type input "170"
click at [844, 327] on fieldset "Creek Park Entry Tickets This tip has not data. Code: tip_option_name Ticket Ty…" at bounding box center [628, 264] width 758 height 146
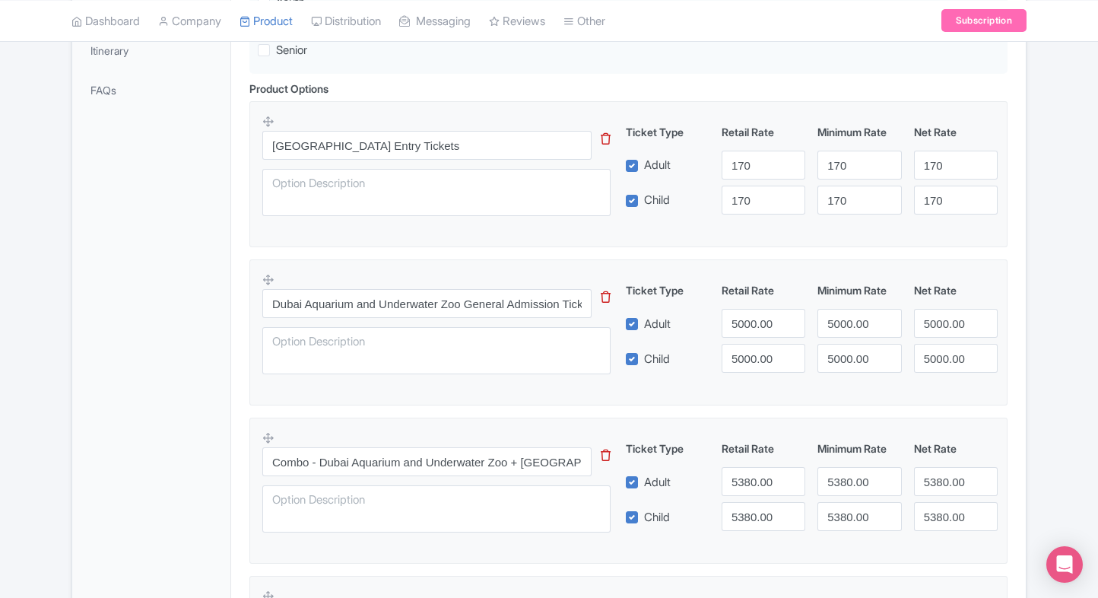
scroll to position [482, 0]
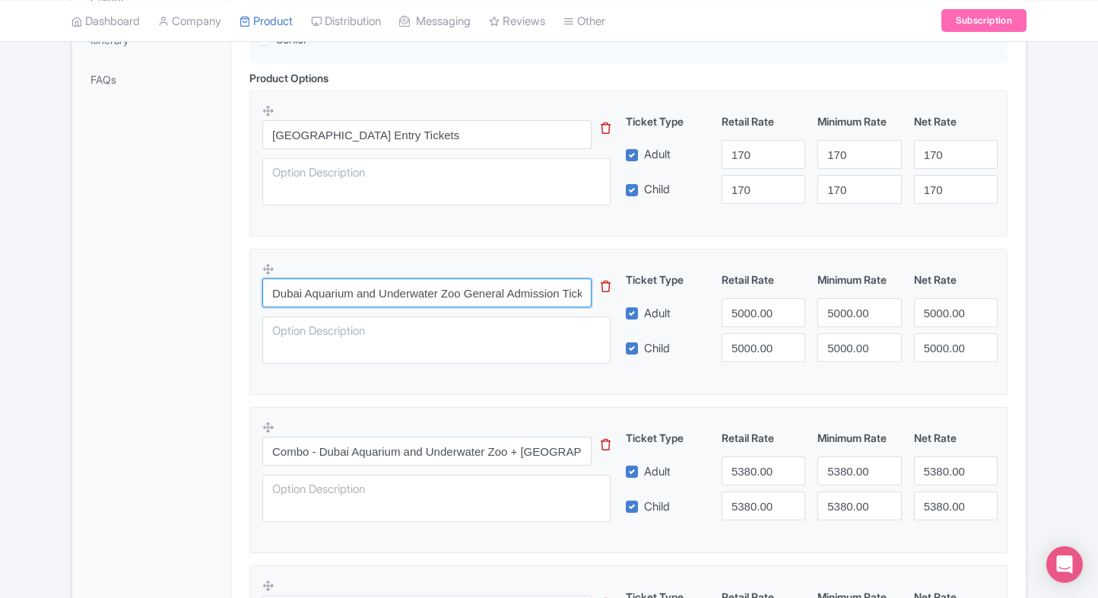
click at [360, 295] on input "Dubai Aquarium and Underwater Zoo General Admission Tickets - Regular Pass" at bounding box center [426, 292] width 329 height 29
paste input "text"
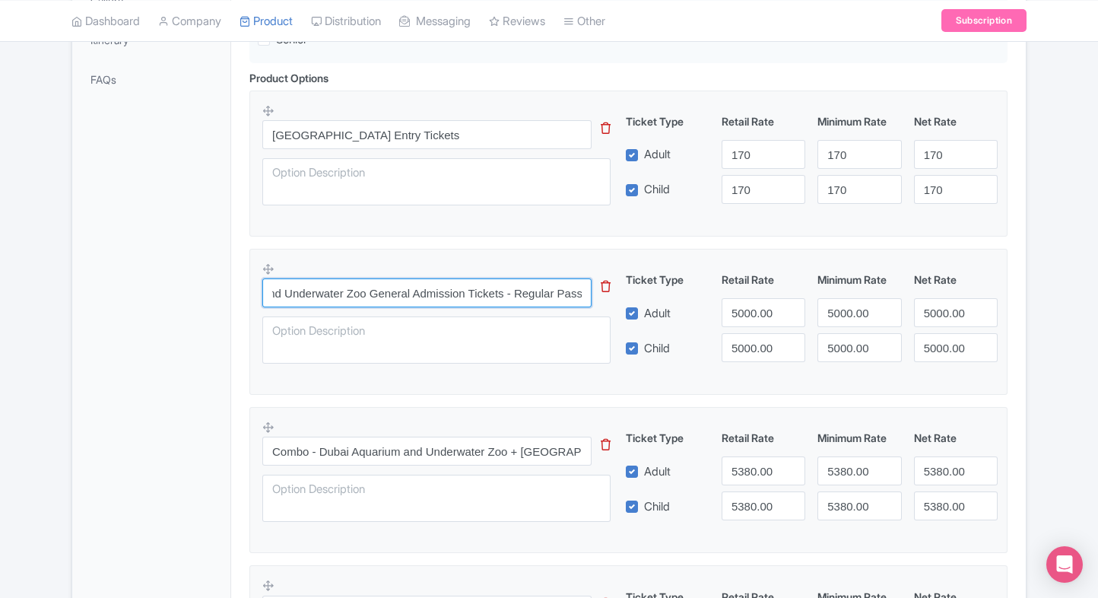
type input "Dubai Aquarium and Underwater Zoo General Admission Tickets - Regular Pass"
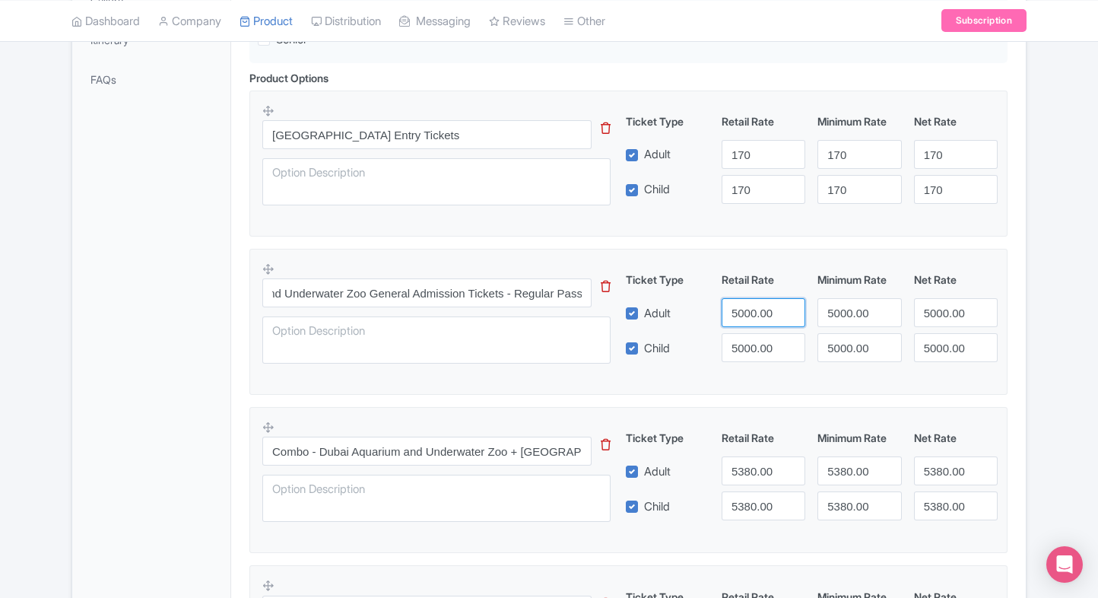
scroll to position [0, 0]
click at [762, 313] on input "5000.00" at bounding box center [764, 312] width 84 height 29
type input "4780"
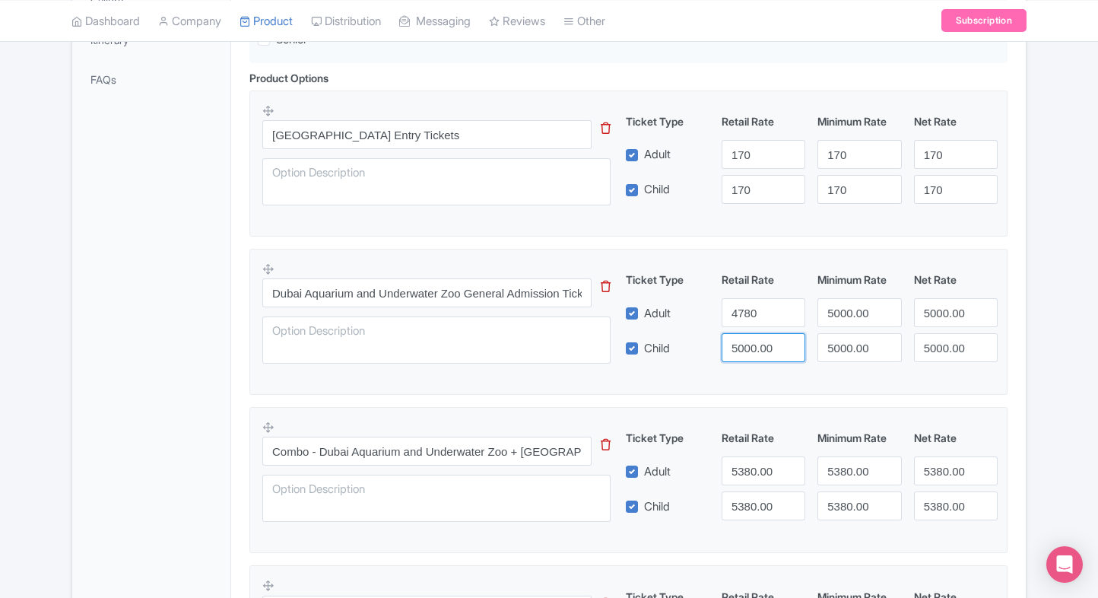
click at [749, 356] on input "5000.00" at bounding box center [764, 347] width 84 height 29
paste input "478"
click at [749, 356] on input "5000.00" at bounding box center [764, 347] width 84 height 29
type input "4780"
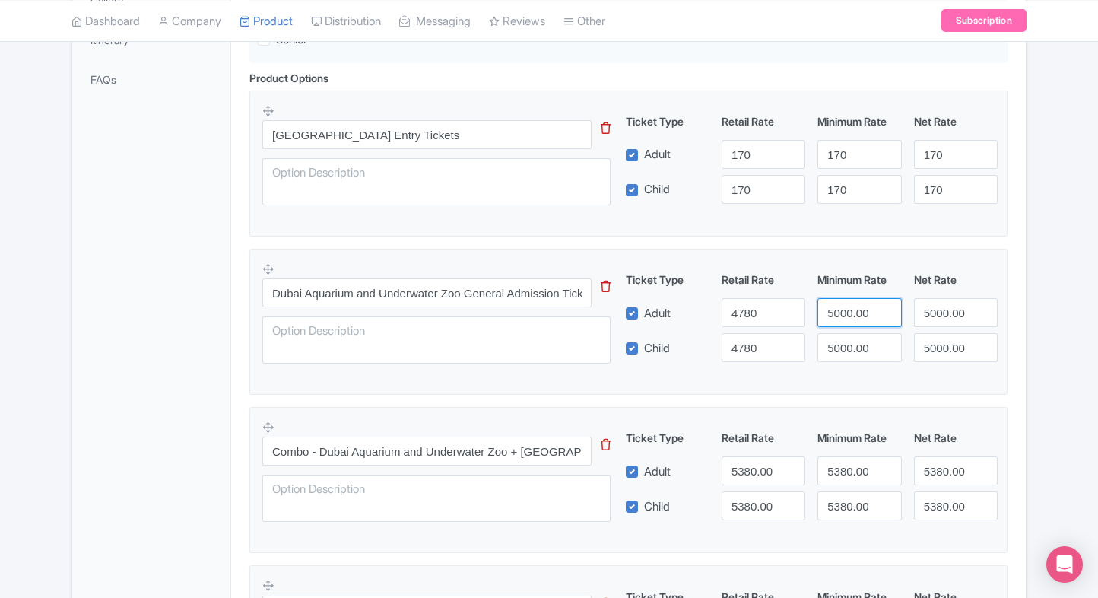
click at [838, 321] on input "5000.00" at bounding box center [860, 312] width 84 height 29
paste input "478"
click at [838, 321] on input "5000.00" at bounding box center [860, 312] width 84 height 29
type input "4780"
click at [846, 341] on input "5000.00" at bounding box center [860, 347] width 84 height 29
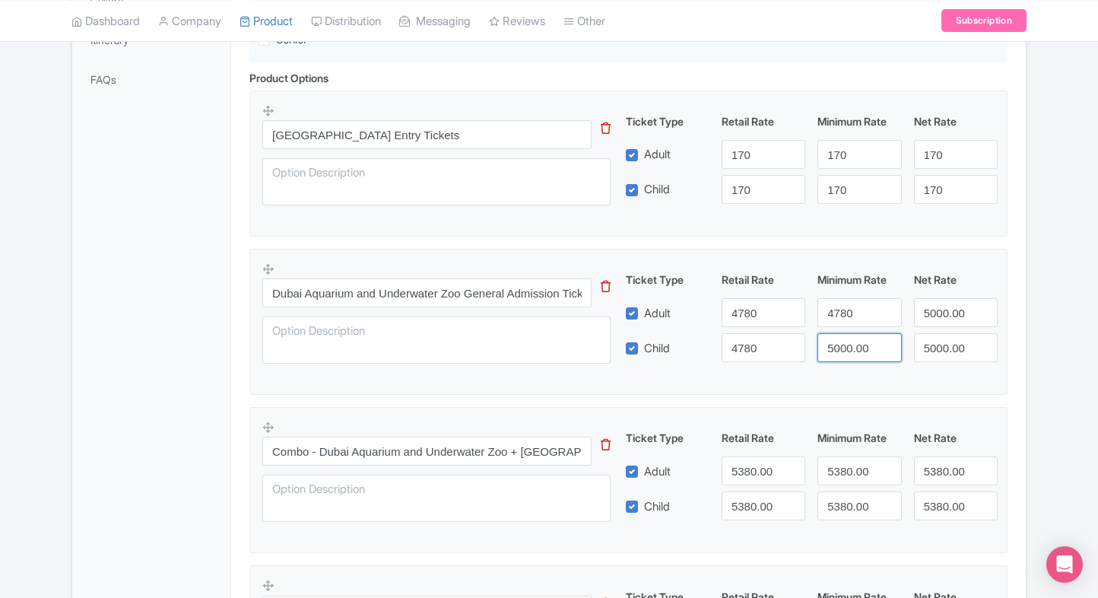
paste input "478"
click at [846, 341] on input "4780" at bounding box center [860, 347] width 84 height 29
type input "4780"
click at [946, 308] on input "5000.00" at bounding box center [956, 312] width 84 height 29
paste input "478"
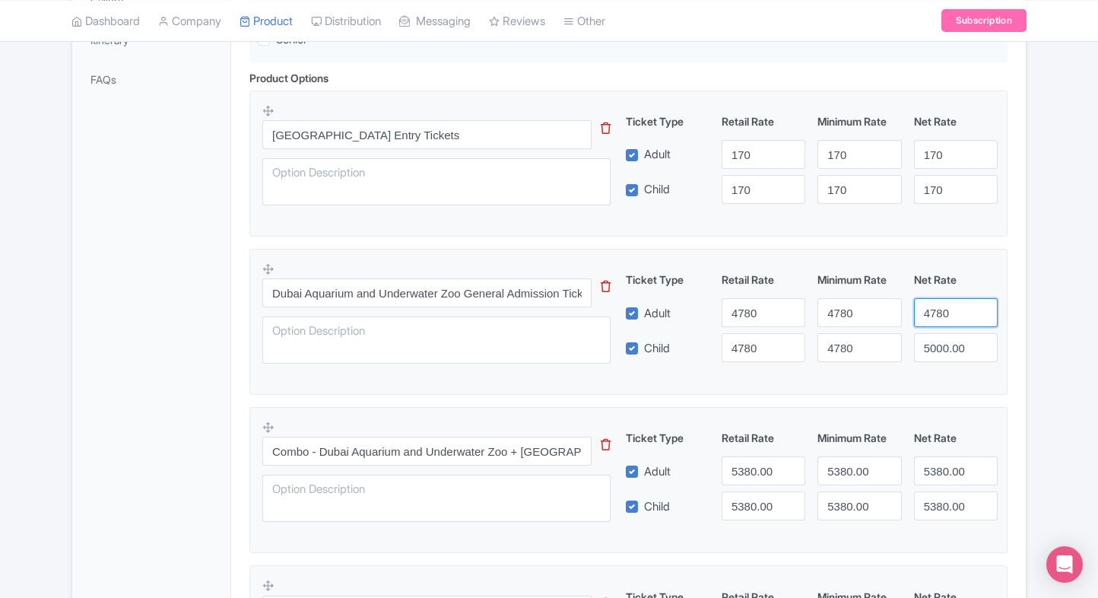
drag, startPoint x: 946, startPoint y: 308, endPoint x: 949, endPoint y: 345, distance: 37.4
click at [949, 345] on div "Ticket Type Retail Rate Minimum Rate Net Rate Adult 4780 4780 4780 Child 4780 4…" at bounding box center [812, 317] width 367 height 91
type input "4780"
click at [949, 345] on input "5000.00" at bounding box center [956, 347] width 84 height 29
paste input "478"
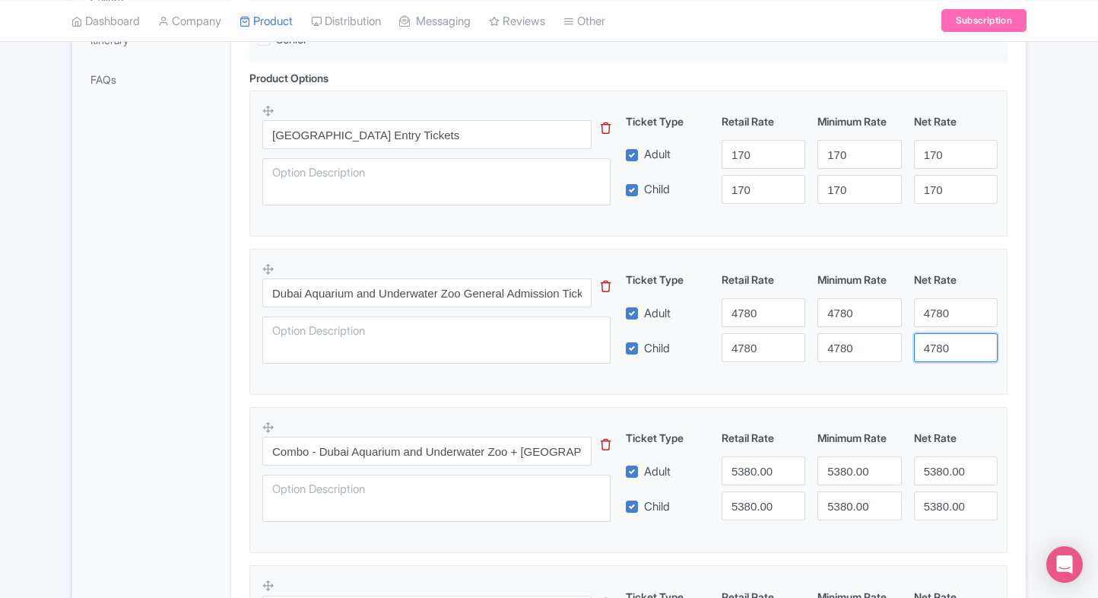
click at [949, 345] on input "4780" at bounding box center [956, 347] width 84 height 29
type input "4780"
click at [857, 385] on fieldset "Dubai Aquarium and Underwater Zoo General Admission Tickets - Regular Pass This…" at bounding box center [628, 322] width 758 height 146
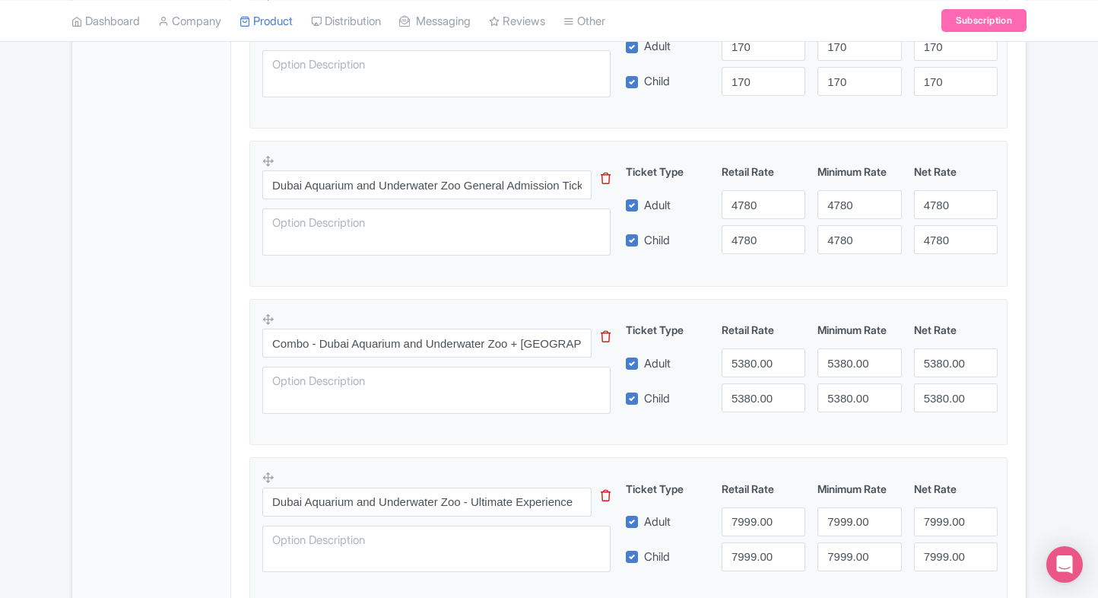
scroll to position [592, 0]
click at [745, 358] on input "5380.00" at bounding box center [764, 361] width 84 height 29
click at [474, 346] on input "Combo - Dubai Aquarium and Underwater Zoo + [GEOGRAPHIC_DATA]" at bounding box center [426, 341] width 329 height 29
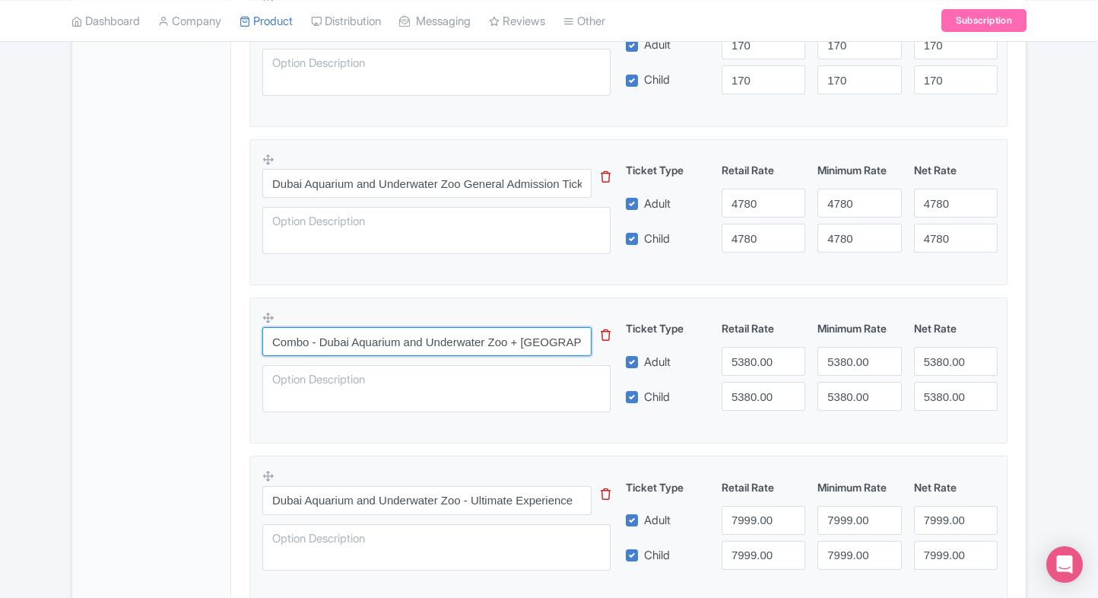
click at [474, 346] on input "Combo - Dubai Aquarium and Underwater Zoo + [GEOGRAPHIC_DATA]" at bounding box center [426, 341] width 329 height 29
paste input "Combo - Dubai Aquarium and Underwater Zoo + [GEOGRAPHIC_DATA]"
paste input "Underwater"
type input "Combo - Dubai Aquarium and Underwater Zoo + [GEOGRAPHIC_DATA]"
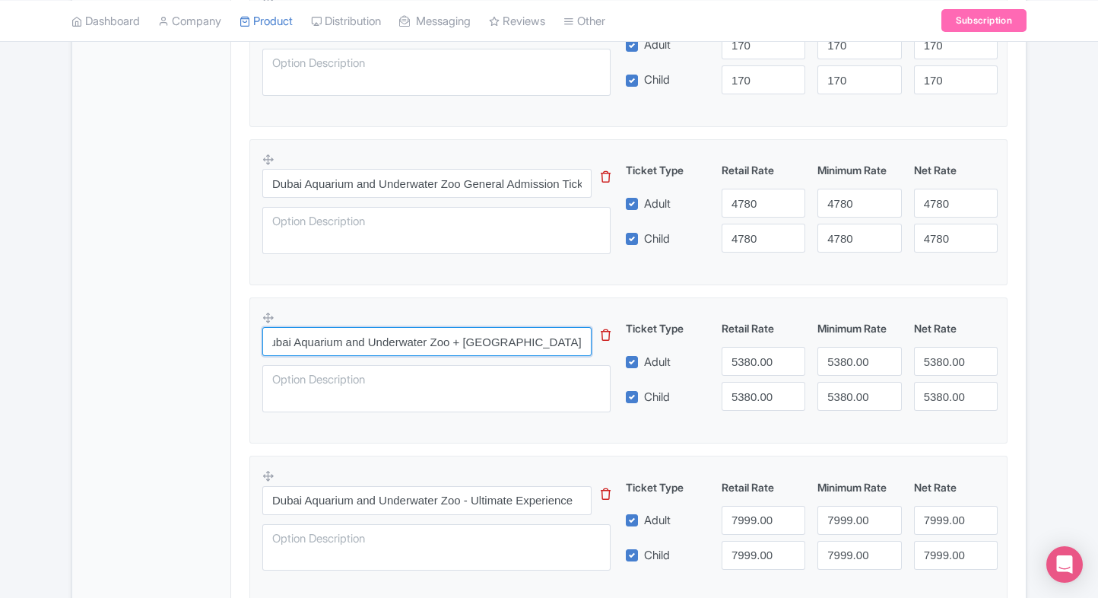
scroll to position [0, 0]
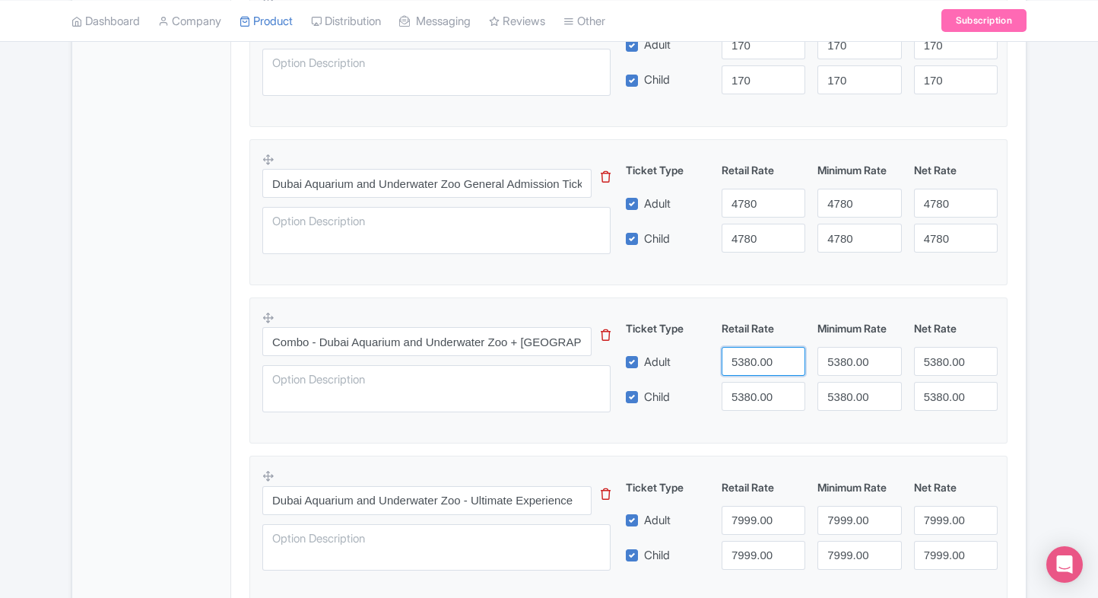
click at [751, 360] on input "5380.00" at bounding box center [764, 361] width 84 height 29
click at [751, 367] on input "500" at bounding box center [764, 361] width 84 height 29
type input "5000"
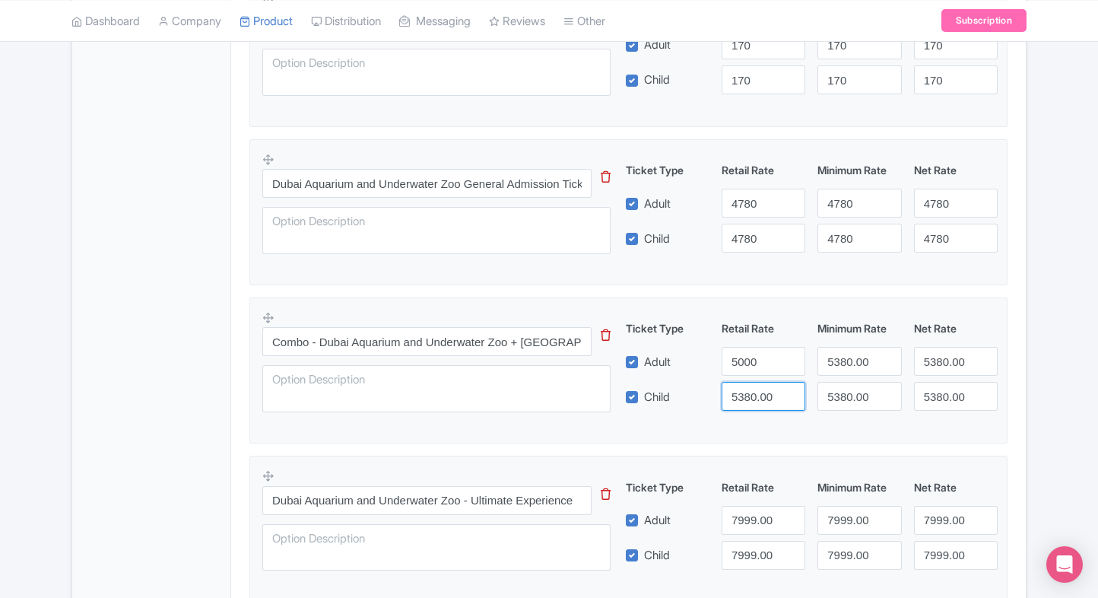
click at [748, 385] on input "5380.00" at bounding box center [764, 396] width 84 height 29
paste input "0"
click at [748, 385] on input "5000" at bounding box center [764, 396] width 84 height 29
type input "5000"
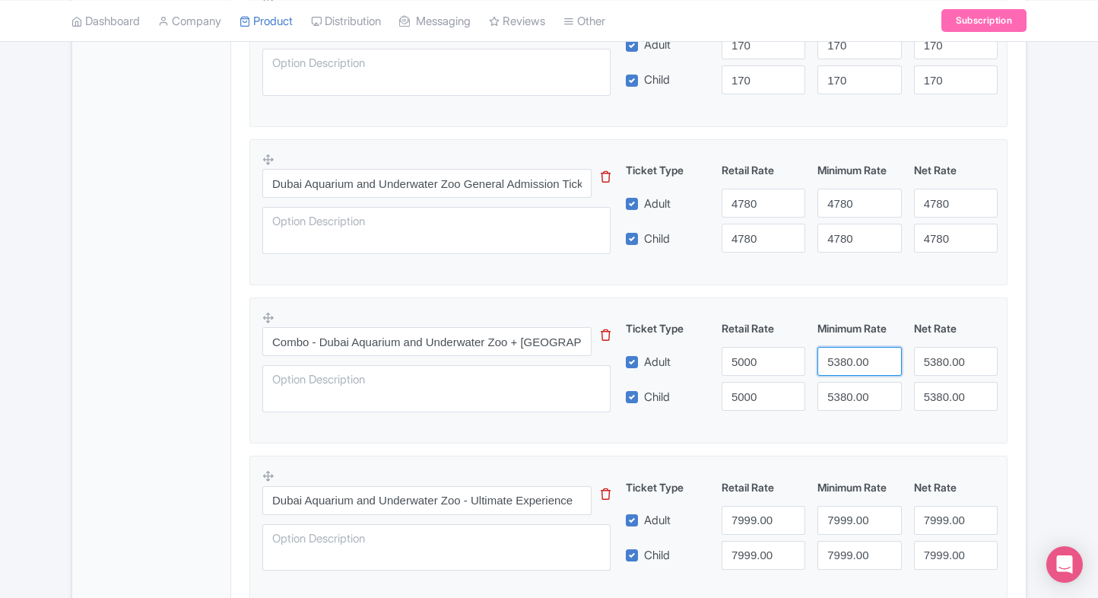
click at [837, 353] on input "5380.00" at bounding box center [860, 361] width 84 height 29
paste input "0"
click at [837, 353] on input "5000" at bounding box center [860, 361] width 84 height 29
type input "5000"
click at [846, 389] on input "5380.00" at bounding box center [860, 396] width 84 height 29
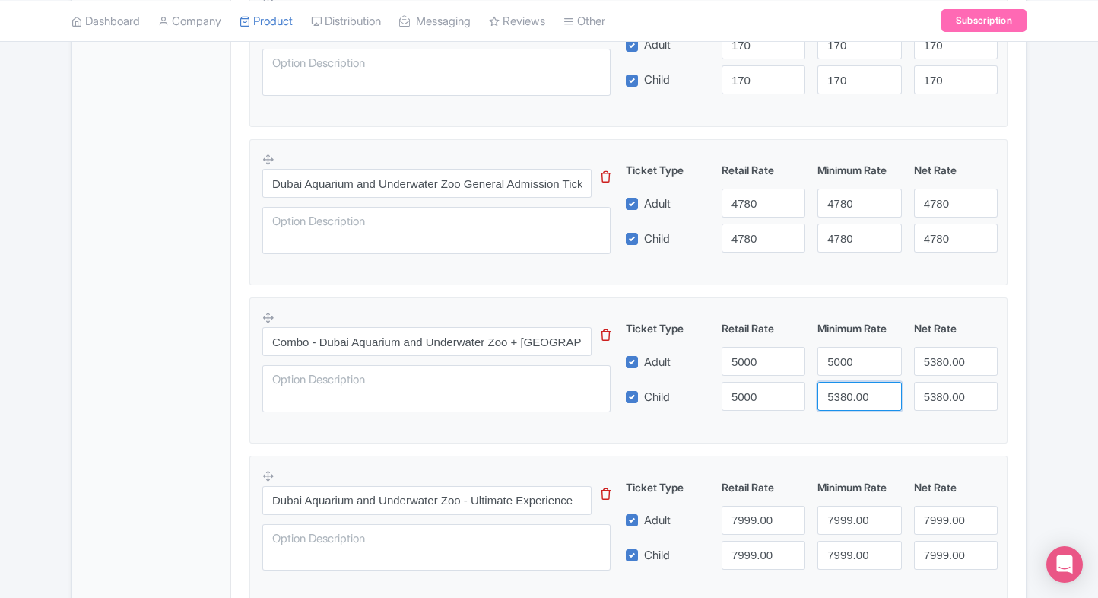
paste input "0"
click at [846, 389] on input "5000" at bounding box center [860, 396] width 84 height 29
type input "5000"
click at [939, 364] on input "5380.00" at bounding box center [956, 361] width 84 height 29
paste input "0"
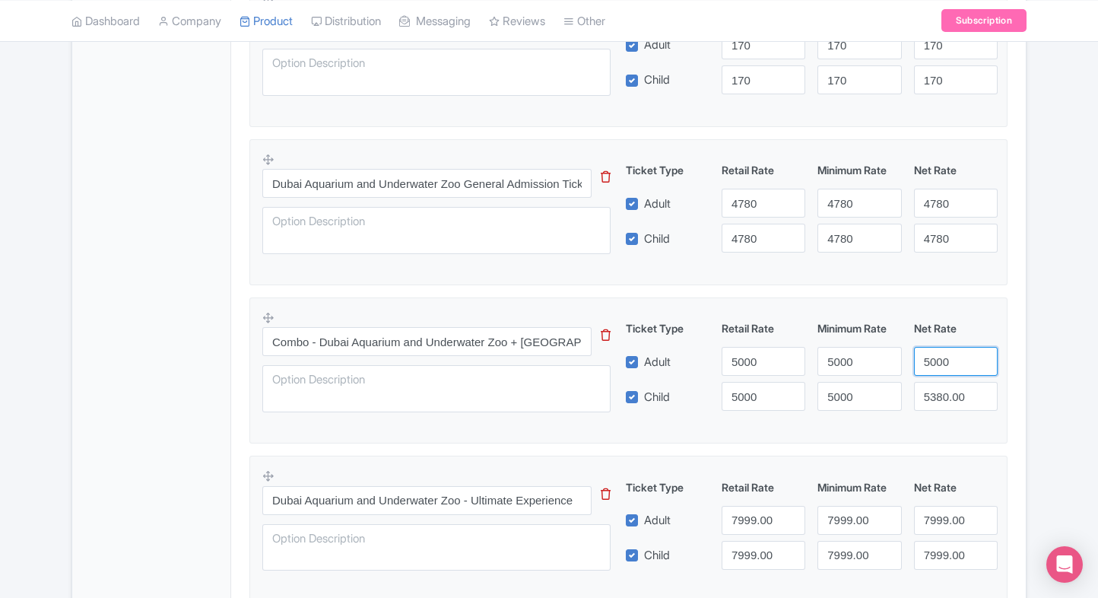
drag, startPoint x: 939, startPoint y: 364, endPoint x: 942, endPoint y: 404, distance: 40.5
click at [942, 404] on div "Ticket Type Retail Rate Minimum Rate Net Rate Adult 5000 5000 5000 Child 5000 5…" at bounding box center [812, 365] width 367 height 91
type input "5000"
click at [942, 404] on input "5380.00" at bounding box center [956, 396] width 84 height 29
paste input "0"
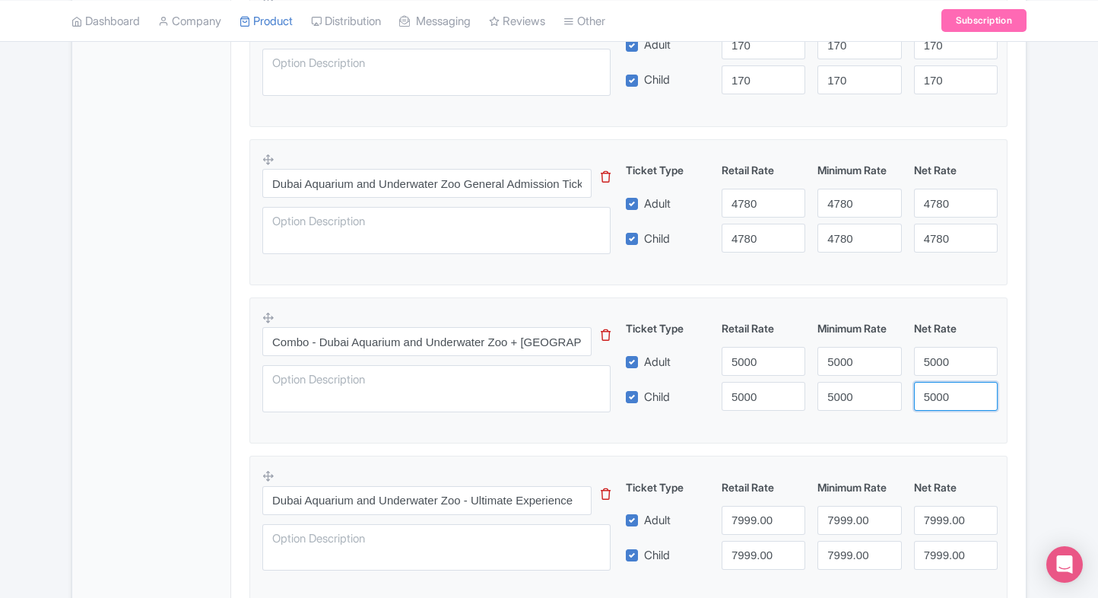
click at [942, 404] on input "5000" at bounding box center [956, 396] width 84 height 29
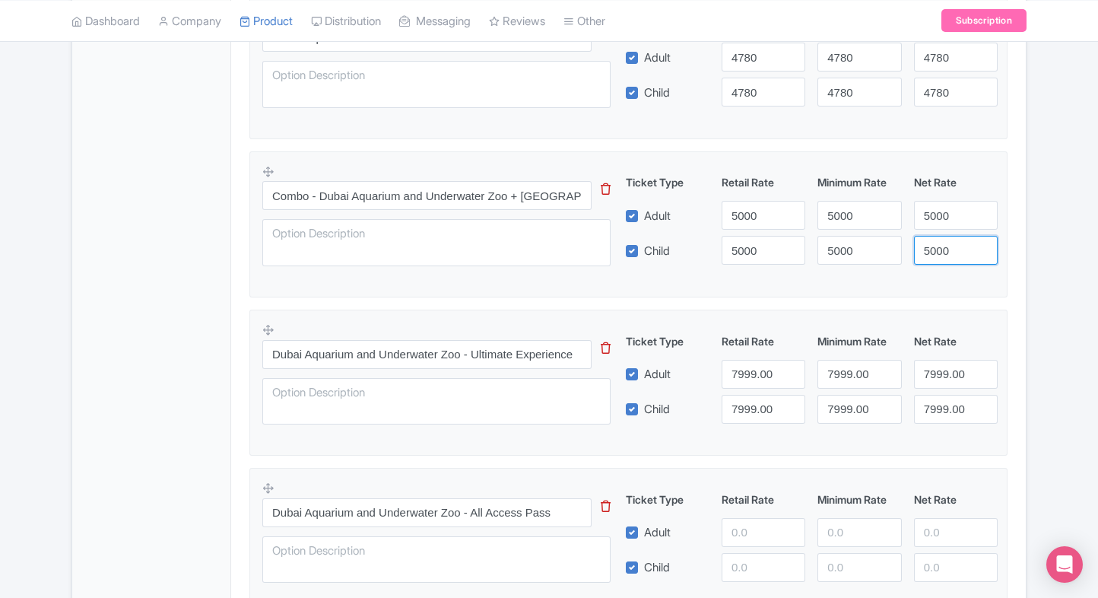
scroll to position [741, 0]
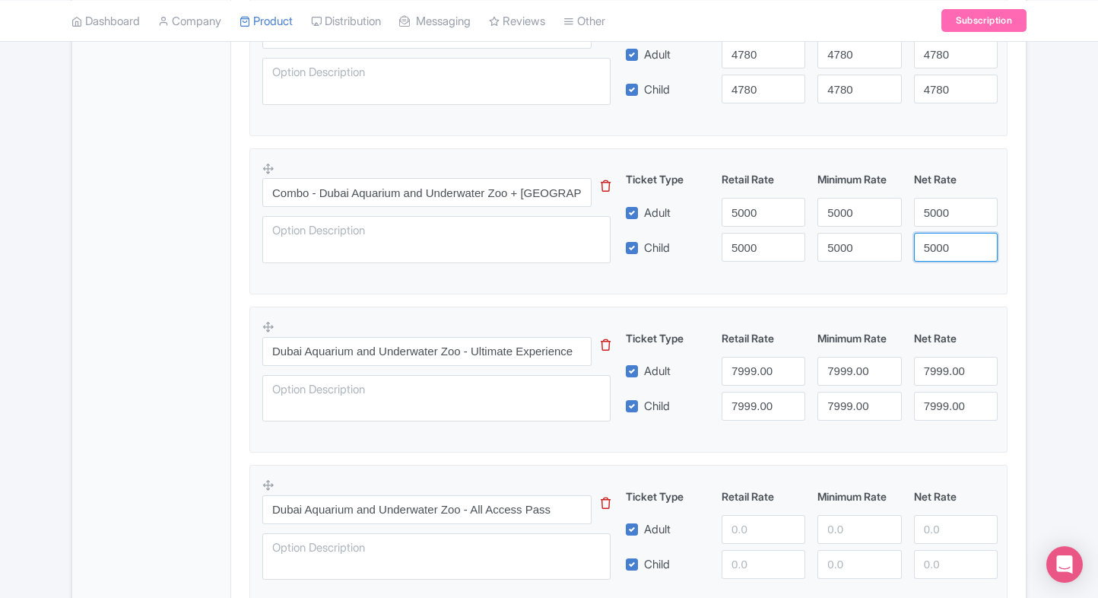
type input "5000"
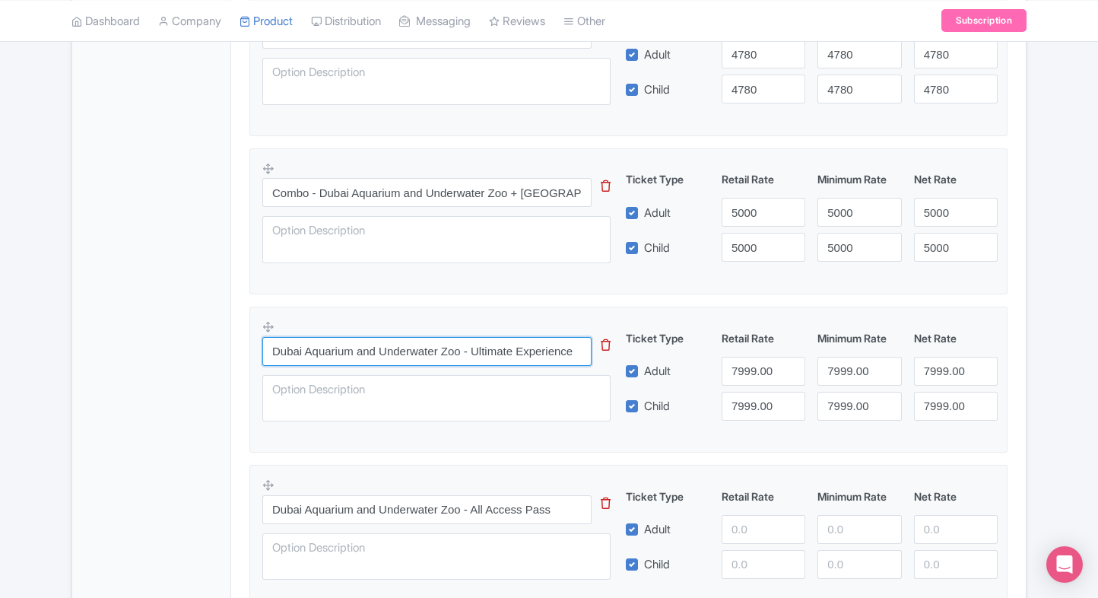
click at [539, 337] on input "Dubai Aquarium and Underwater Zoo - Ultimate Experience" at bounding box center [426, 351] width 329 height 29
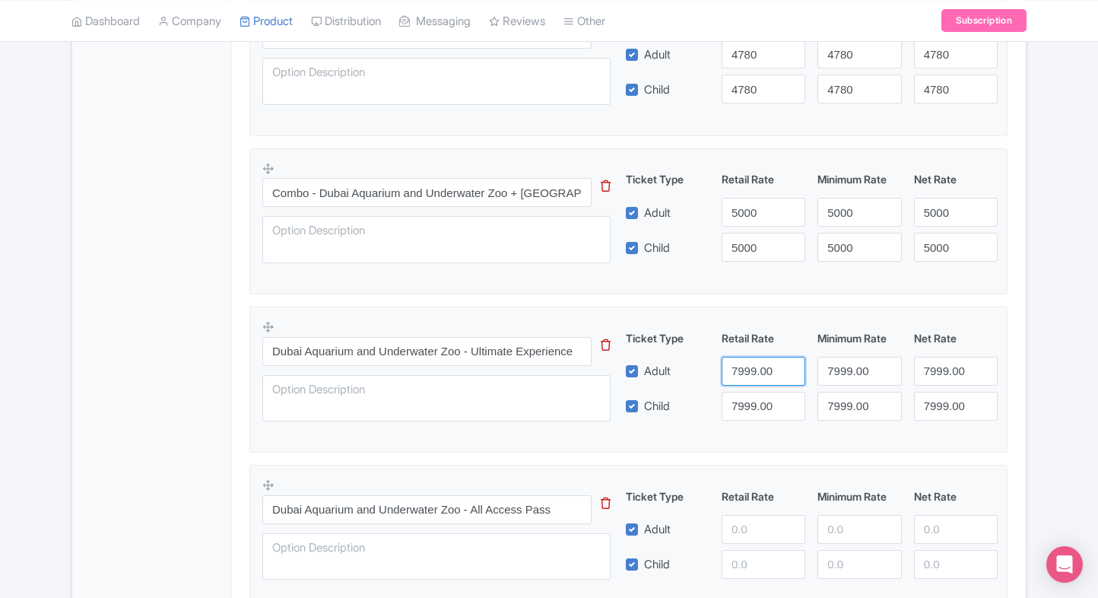
click at [755, 370] on input "7999.00" at bounding box center [764, 371] width 84 height 29
type input "5380"
click at [751, 403] on input "7999.00" at bounding box center [764, 406] width 84 height 29
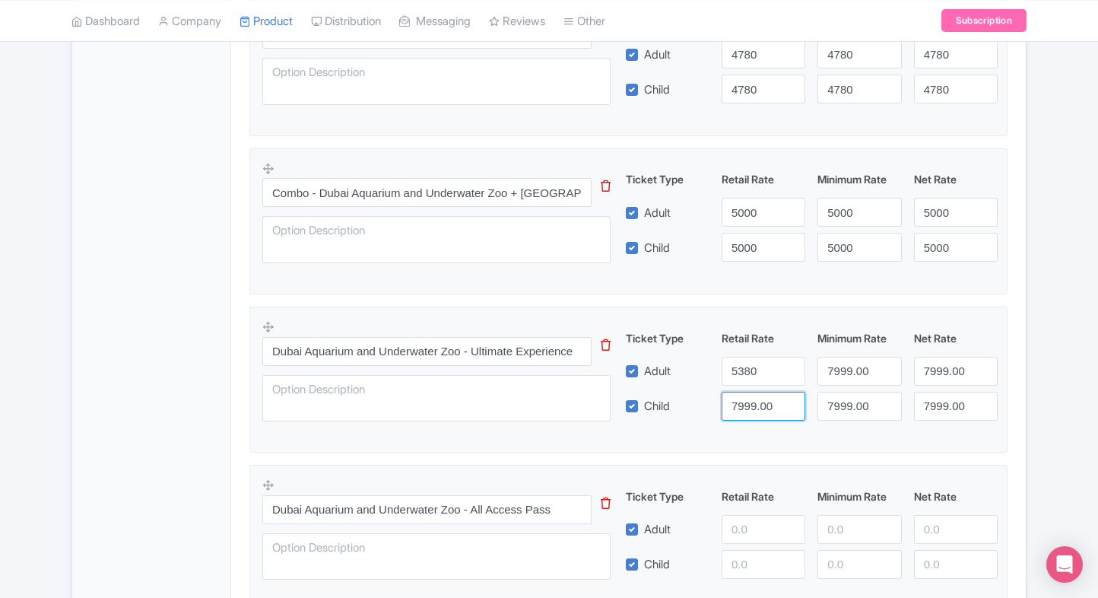
click at [751, 403] on input "7999.00" at bounding box center [764, 406] width 84 height 29
paste input "538"
click at [751, 403] on input "5380" at bounding box center [764, 406] width 84 height 29
type input "5380"
click at [843, 366] on input "7999.00" at bounding box center [860, 371] width 84 height 29
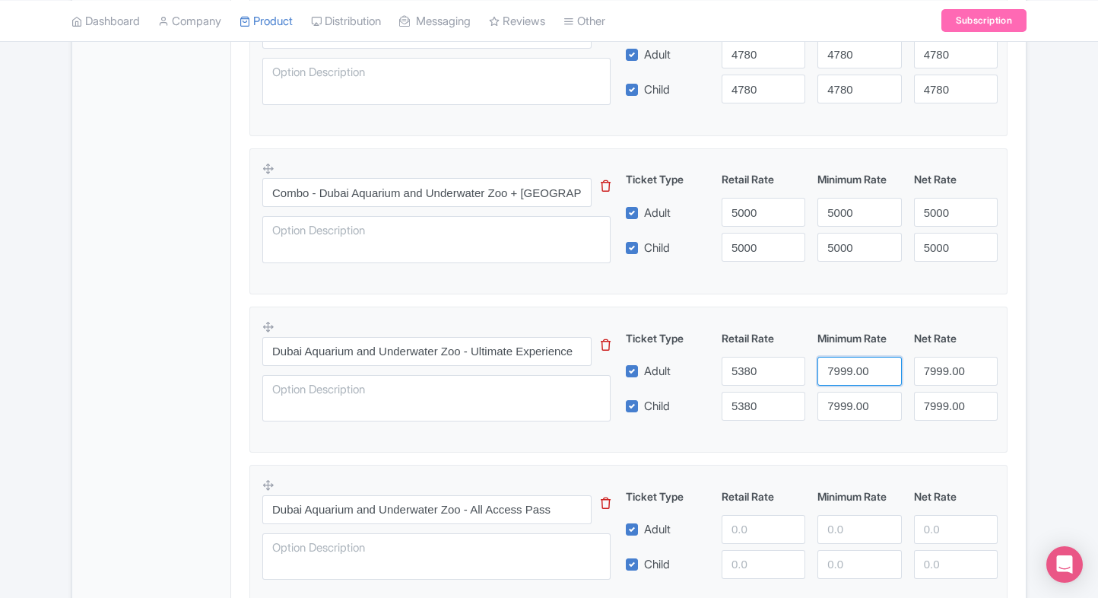
paste input "538"
click at [843, 366] on input "7999.00" at bounding box center [860, 371] width 84 height 29
type input "5380"
click at [853, 405] on input "7999.00" at bounding box center [860, 406] width 84 height 29
paste input "538"
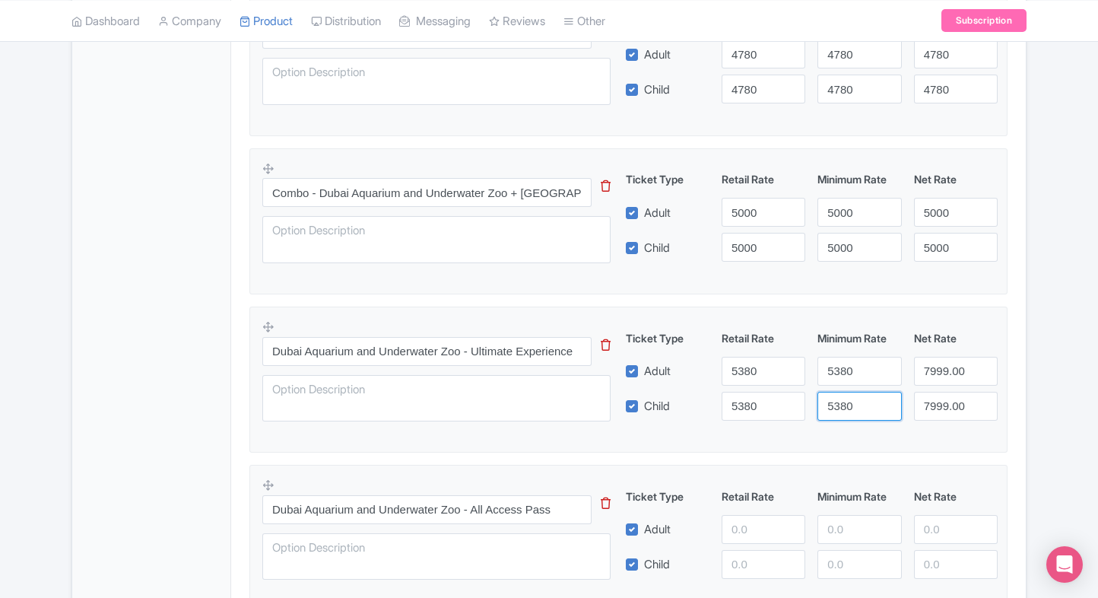
click at [853, 405] on input "5380" at bounding box center [860, 406] width 84 height 29
type input "5380"
click at [943, 368] on input "7999.00" at bounding box center [956, 371] width 84 height 29
paste input "538"
click at [943, 368] on input "5380" at bounding box center [956, 371] width 84 height 29
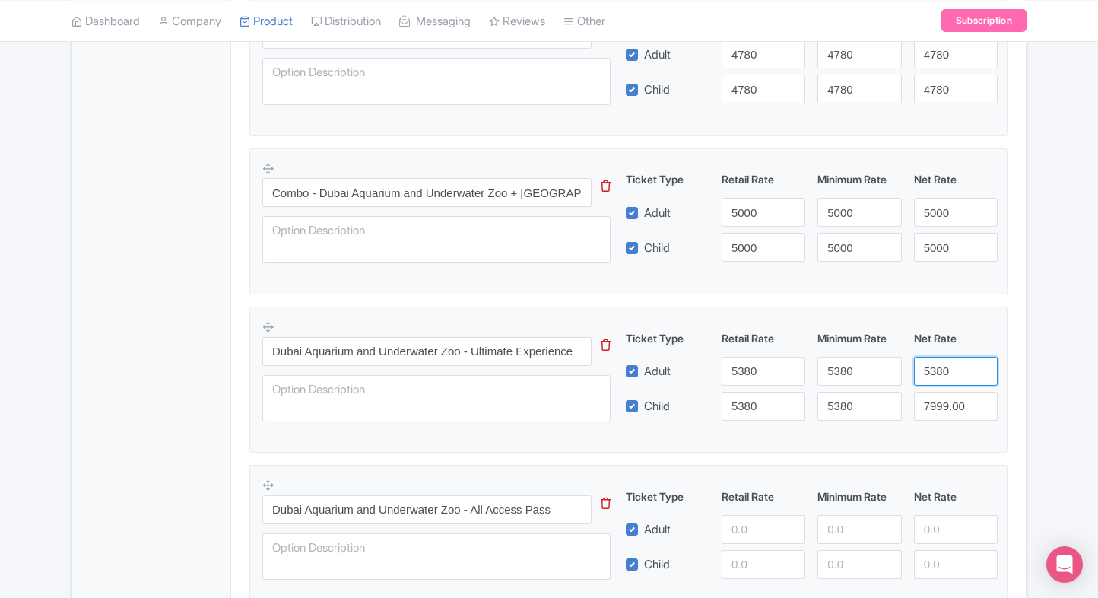
type input "5380"
click at [945, 403] on input "7999.00" at bounding box center [956, 406] width 84 height 29
paste input "538"
click at [945, 403] on input "5380" at bounding box center [956, 406] width 84 height 29
type input "5380"
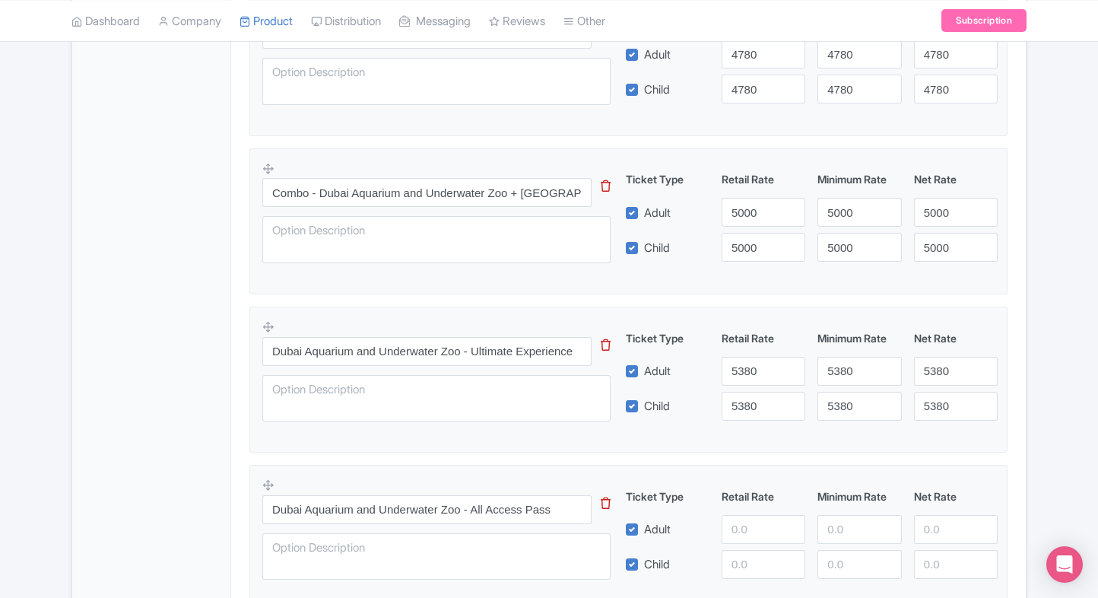
click at [1018, 394] on div "Dubai Aquarium & Underwater Zoo Name * i Dubai Aquarium & Underwater Zoo Your p…" at bounding box center [628, 114] width 795 height 1199
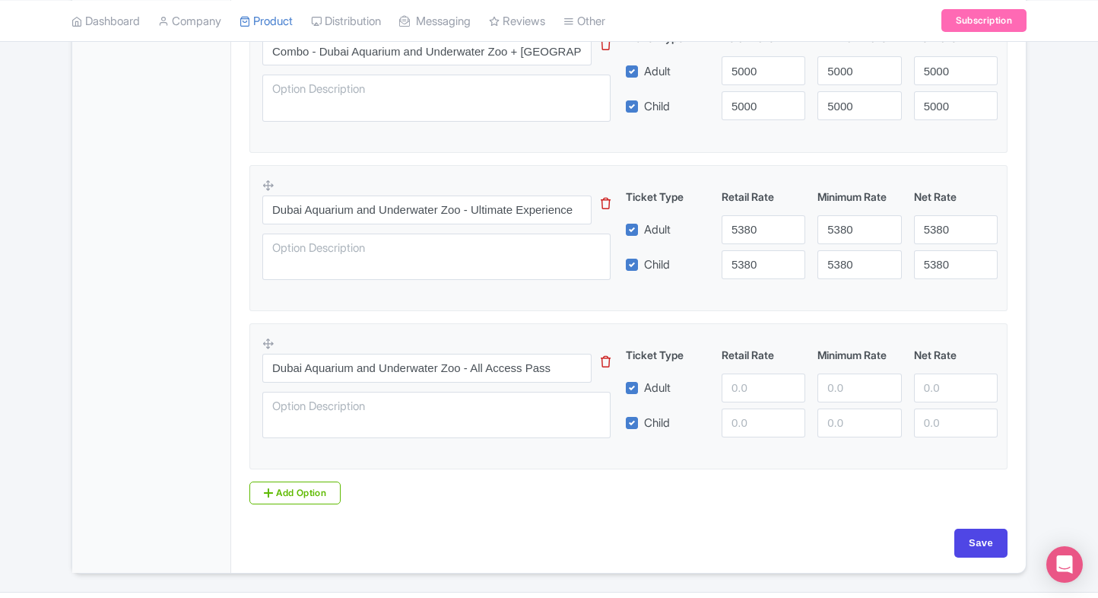
scroll to position [897, 0]
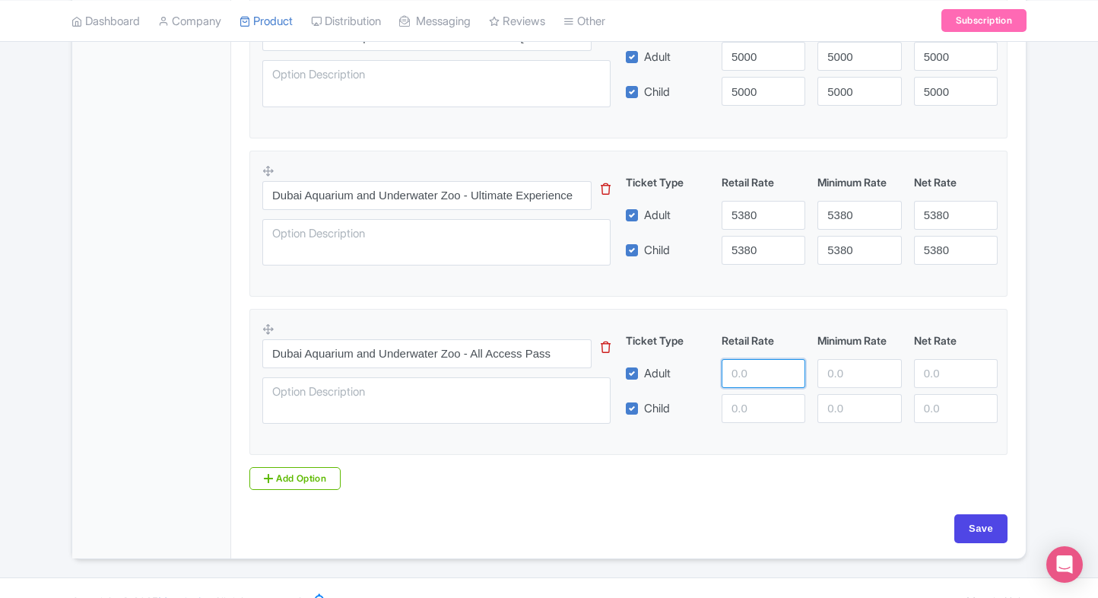
click at [747, 373] on input "number" at bounding box center [764, 373] width 84 height 29
type input "7999"
paste input "7999"
click at [748, 410] on input "7999" at bounding box center [764, 408] width 84 height 29
type input "7999"
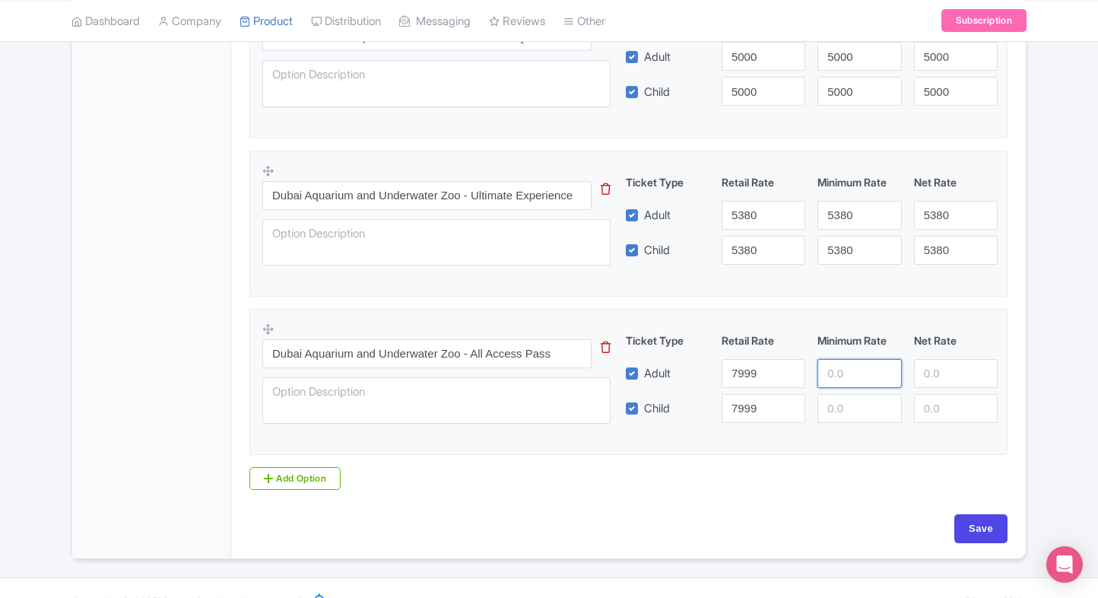
click at [837, 372] on input "number" at bounding box center [860, 373] width 84 height 29
paste input "7999"
type input "7999"
paste input "7999"
click at [839, 418] on input "7999" at bounding box center [860, 408] width 84 height 29
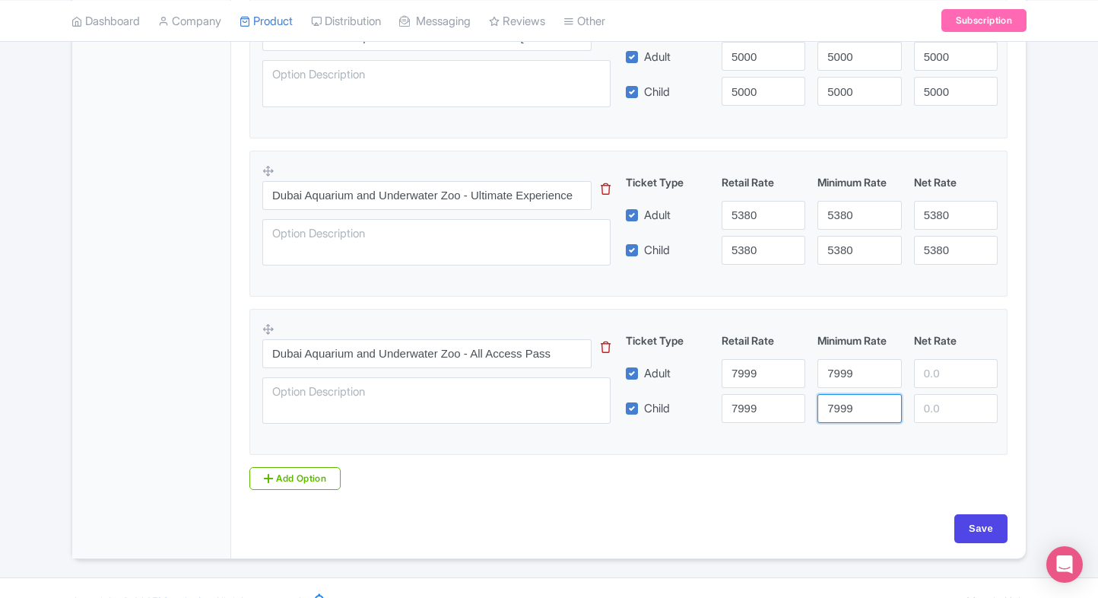
type input "7999"
click at [933, 377] on input "number" at bounding box center [956, 373] width 84 height 29
paste input "7999"
type input "7999"
paste input "7999"
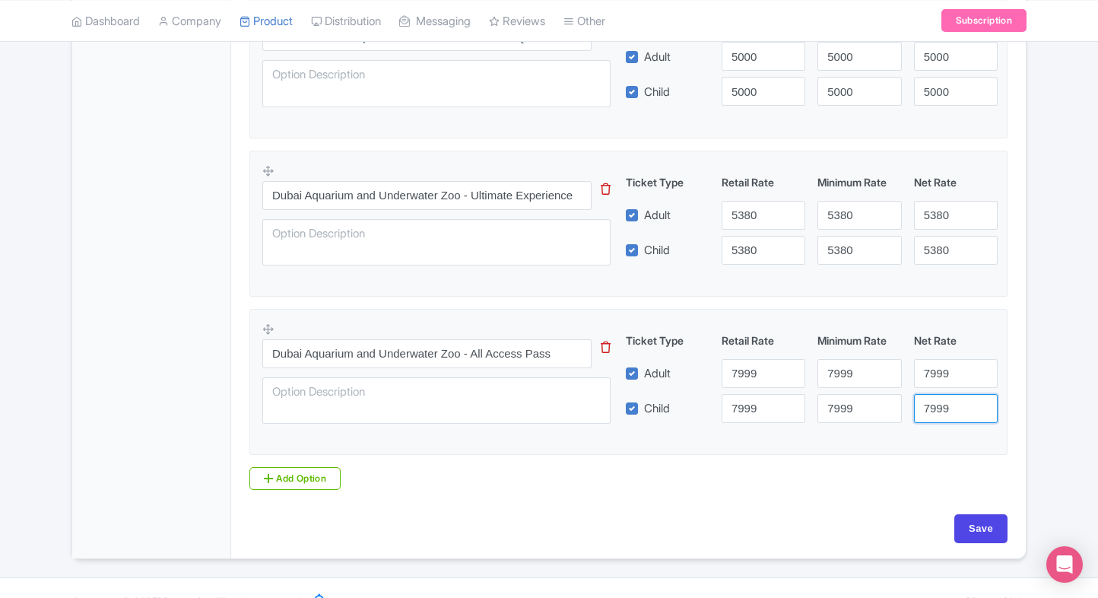
click at [937, 405] on input "7999" at bounding box center [956, 408] width 84 height 29
type input "7999"
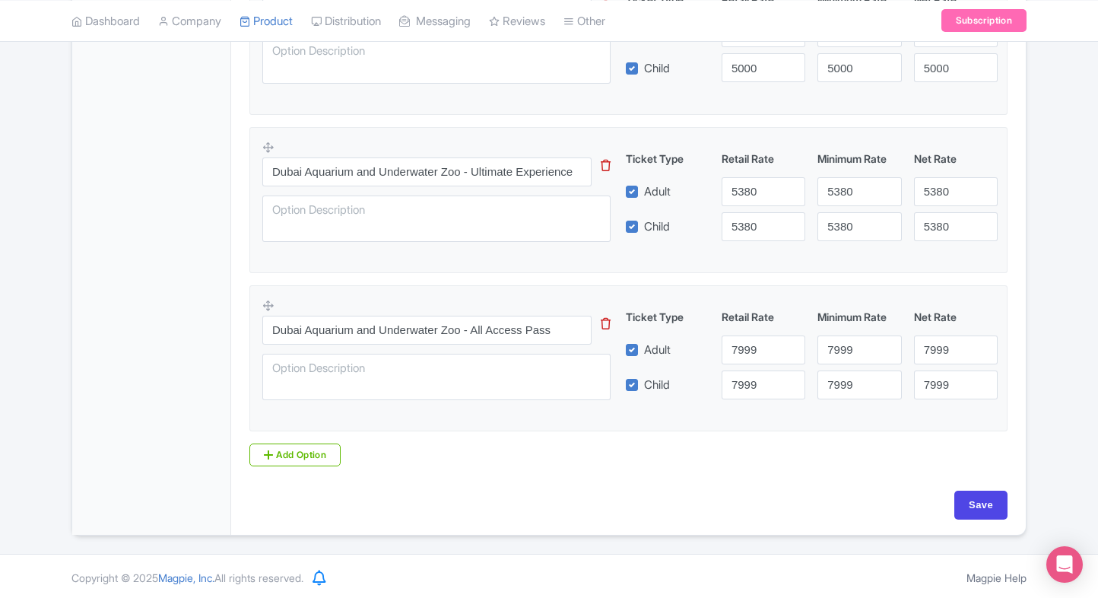
scroll to position [920, 0]
click at [995, 507] on input "Save" at bounding box center [981, 505] width 53 height 29
type input "Saving..."
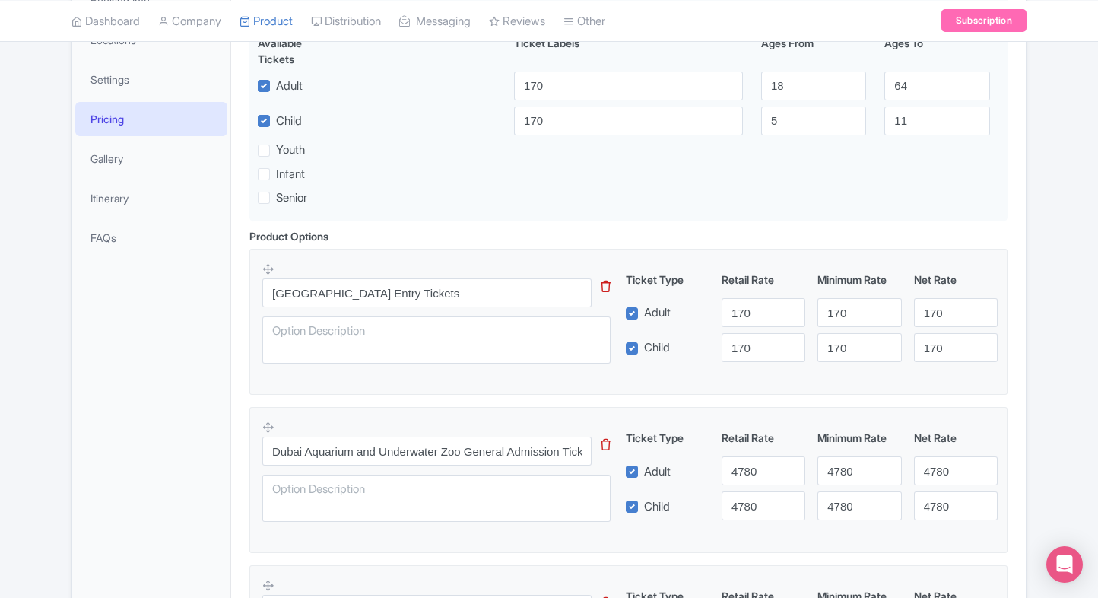
scroll to position [323, 0]
